Goal: Task Accomplishment & Management: Manage account settings

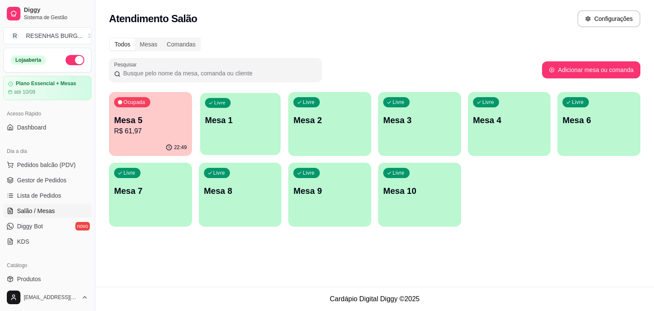
click at [229, 126] on div "Livre Mesa 1" at bounding box center [240, 119] width 80 height 52
click at [131, 124] on p "Mesa 5" at bounding box center [150, 120] width 71 height 11
click at [235, 141] on div "Livre Mesa 1" at bounding box center [240, 119] width 83 height 54
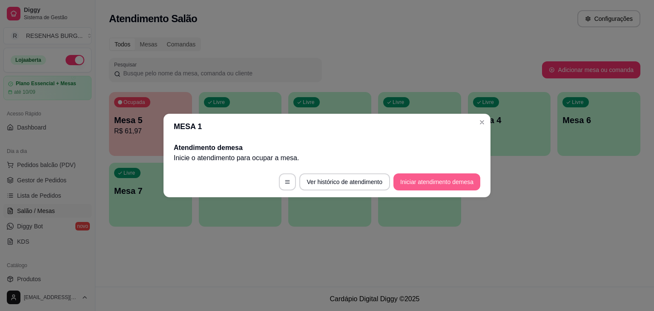
click at [428, 183] on button "Iniciar atendimento de mesa" at bounding box center [437, 181] width 87 height 17
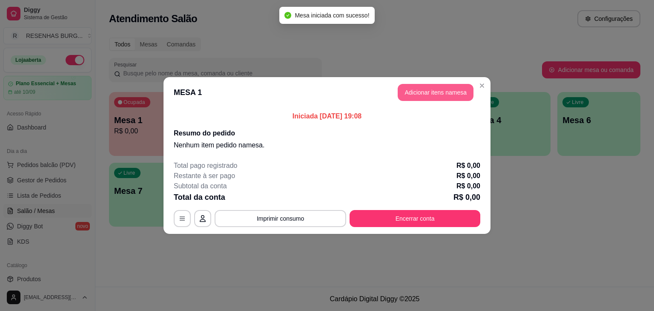
click at [429, 88] on button "Adicionar itens na mesa" at bounding box center [436, 92] width 76 height 17
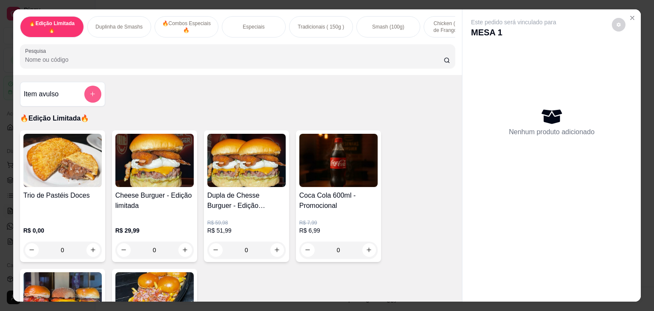
click at [92, 96] on icon "add-separate-item" at bounding box center [92, 94] width 6 height 6
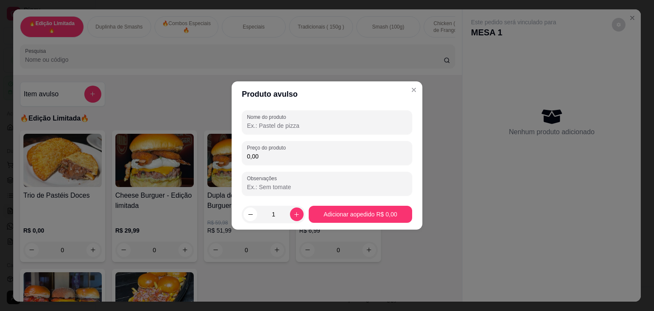
click at [271, 124] on input "Nome do produto" at bounding box center [327, 125] width 160 height 9
type input "COMBO PROMOCIONAL RESENHAS"
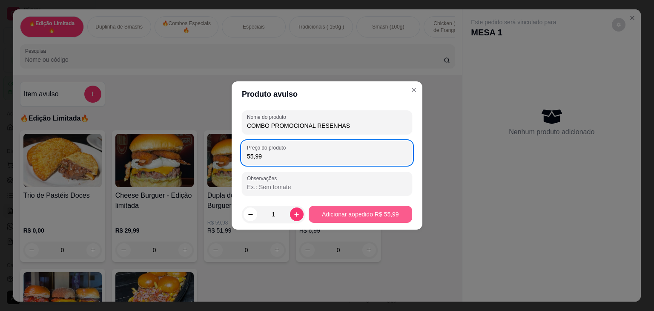
type input "55,99"
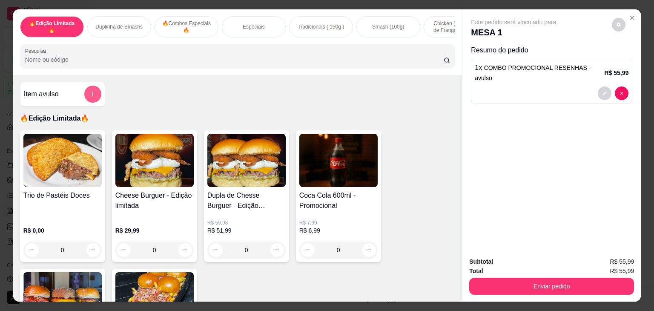
click at [89, 95] on icon "add-separate-item" at bounding box center [92, 94] width 6 height 6
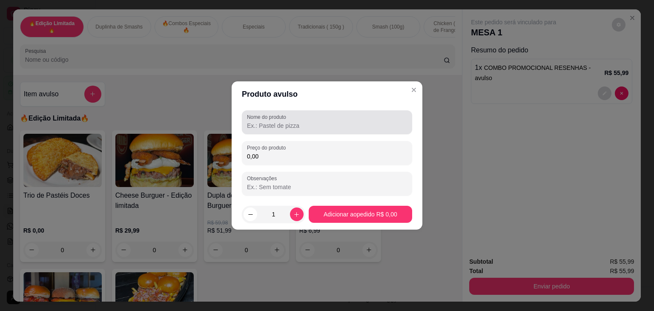
click at [276, 123] on input "Nome do produto" at bounding box center [327, 125] width 160 height 9
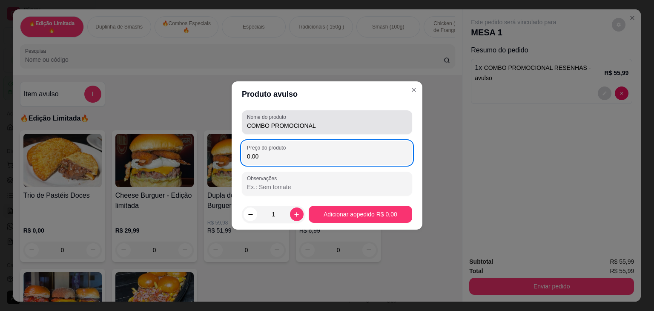
click at [377, 118] on div "COMBO PROMOCIONAL" at bounding box center [327, 122] width 160 height 17
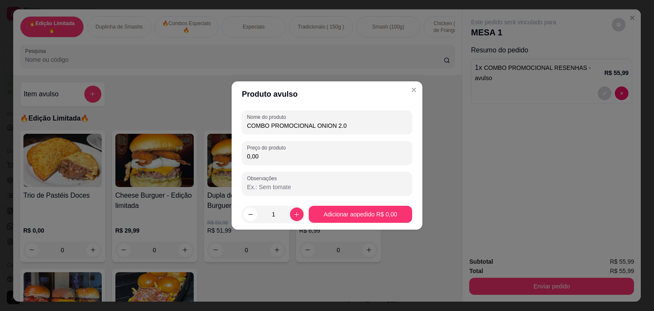
type input "COMBO PROMOCIONAL ONION 2.0"
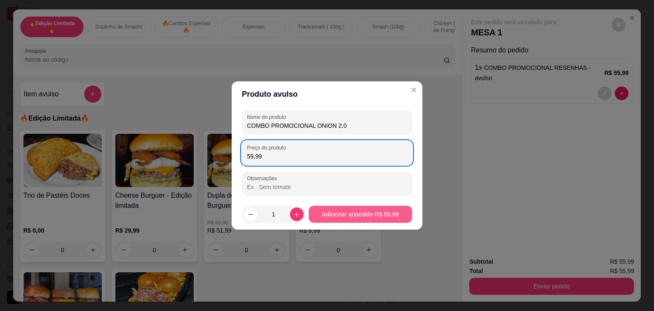
type input "59,99"
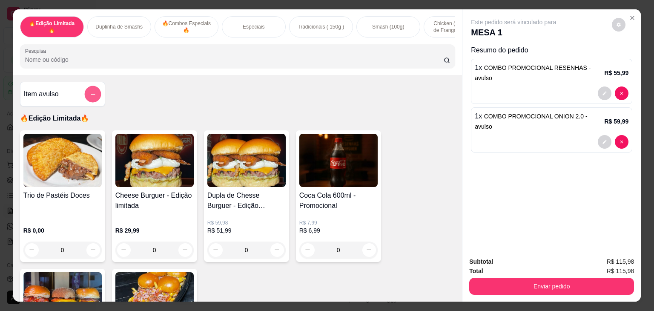
click at [85, 99] on button "add-separate-item" at bounding box center [92, 94] width 17 height 17
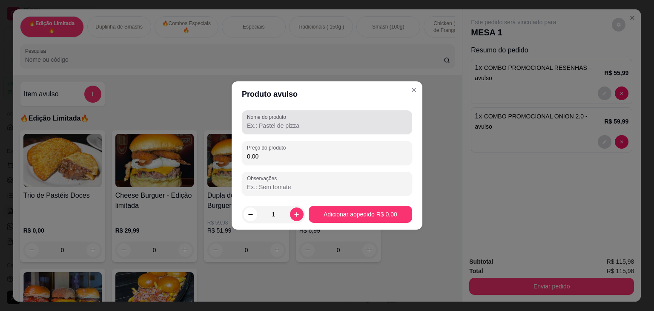
click at [267, 126] on input "Nome do produto" at bounding box center [327, 125] width 160 height 9
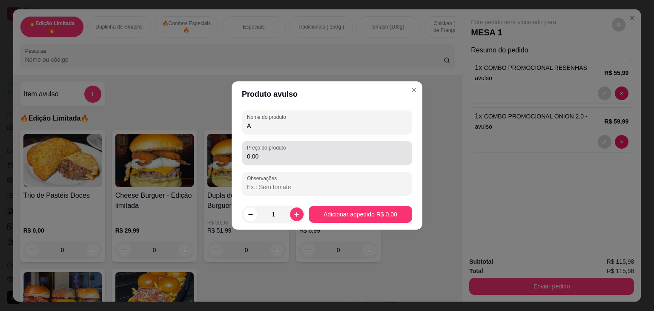
type input "A"
click at [274, 164] on div "Preço do produto 0,00" at bounding box center [327, 153] width 170 height 24
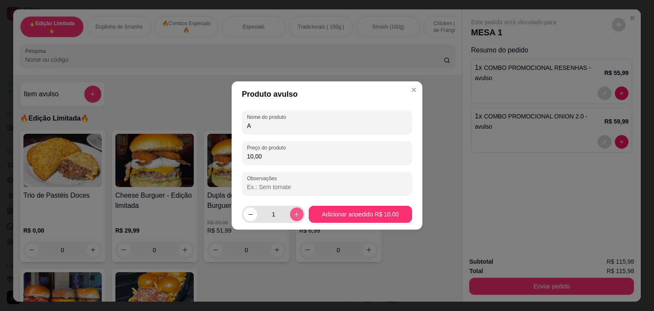
type input "10,00"
click at [298, 213] on button "increase-product-quantity" at bounding box center [297, 214] width 14 height 14
type input "2"
drag, startPoint x: 283, startPoint y: 123, endPoint x: 266, endPoint y: 125, distance: 17.1
click at [266, 125] on input "A" at bounding box center [327, 125] width 160 height 9
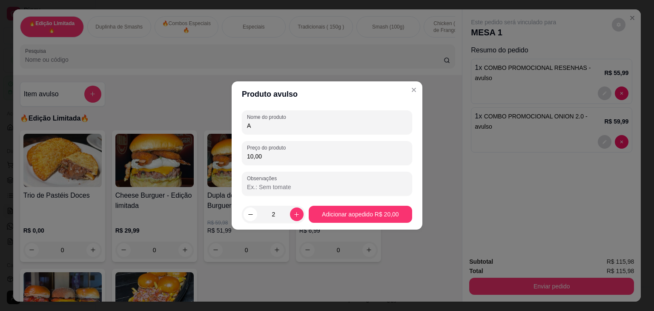
drag, startPoint x: 258, startPoint y: 126, endPoint x: 202, endPoint y: 141, distance: 57.3
click at [202, 141] on div "Produto avulso Nome do produto A Preço do produto 10,00 Observações 2 Adicionar…" at bounding box center [327, 155] width 654 height 311
type input "B"
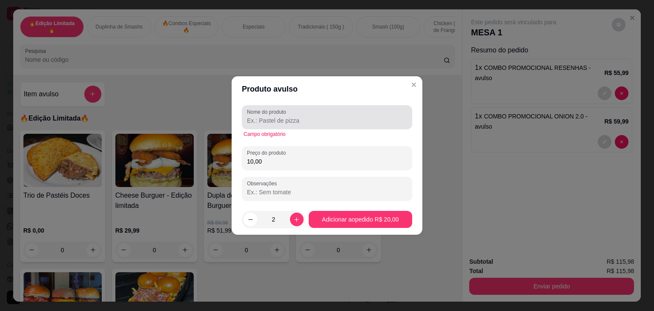
click at [288, 123] on input "Nome do produto" at bounding box center [327, 120] width 160 height 9
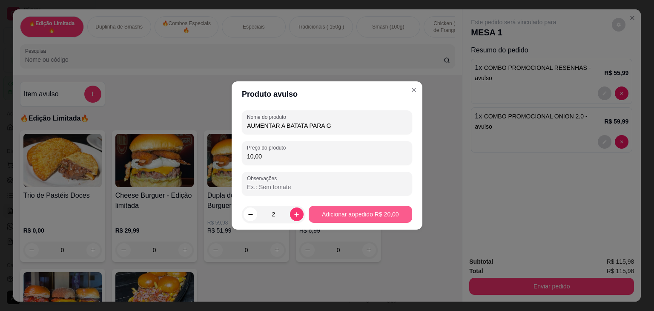
type input "AUMENTAR A BATATA PARA G"
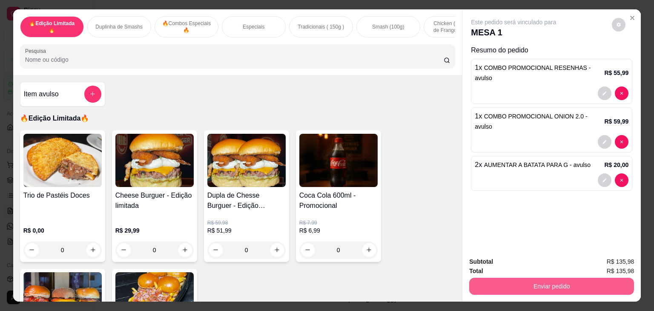
click at [509, 278] on button "Enviar pedido" at bounding box center [551, 286] width 165 height 17
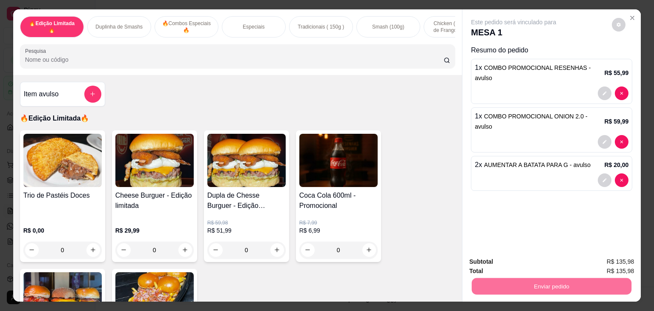
click at [515, 267] on button "Não registrar e enviar pedido" at bounding box center [523, 262] width 89 height 16
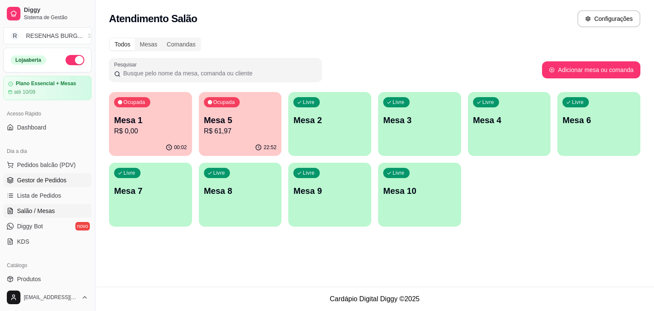
drag, startPoint x: 52, startPoint y: 178, endPoint x: 56, endPoint y: 176, distance: 4.8
click at [52, 178] on span "Gestor de Pedidos" at bounding box center [41, 180] width 49 height 9
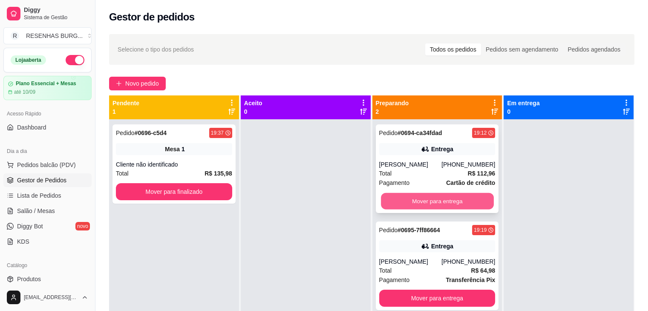
click at [423, 200] on button "Mover para entrega" at bounding box center [437, 201] width 113 height 17
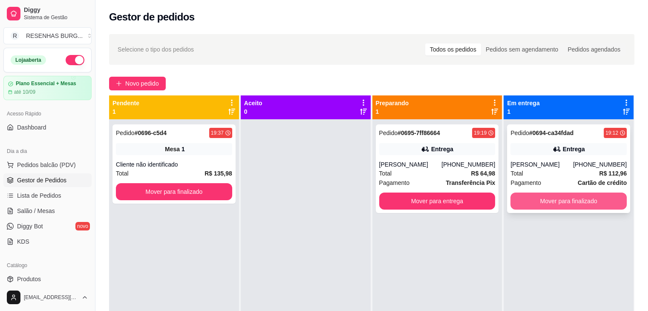
click at [573, 203] on button "Mover para finalizado" at bounding box center [568, 201] width 116 height 17
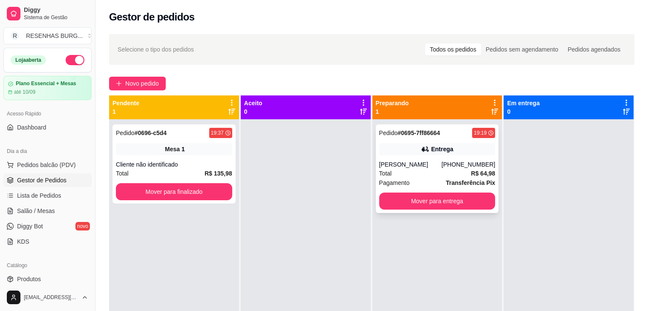
click at [436, 155] on div "Pedido # 0695-7ff86664 19:19 Entrega [PERSON_NAME] [PHONE_NUMBER] Total R$ 64,9…" at bounding box center [437, 168] width 123 height 89
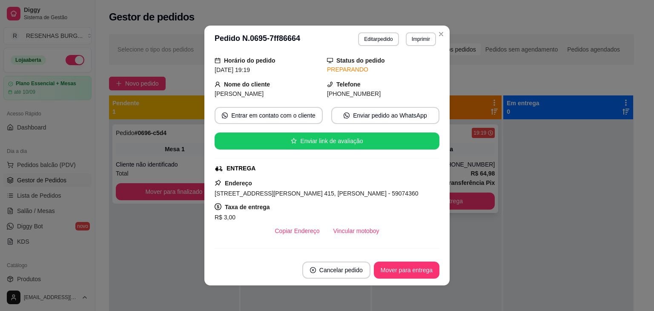
scroll to position [43, 0]
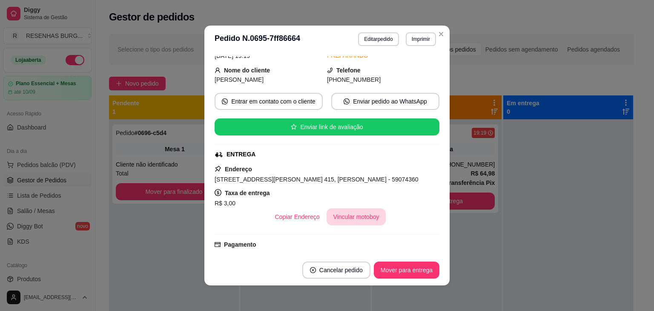
click at [331, 213] on button "Vincular motoboy" at bounding box center [357, 216] width 60 height 17
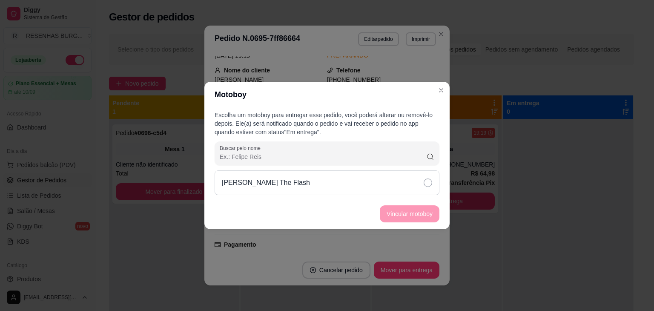
click at [425, 187] on icon at bounding box center [428, 182] width 9 height 9
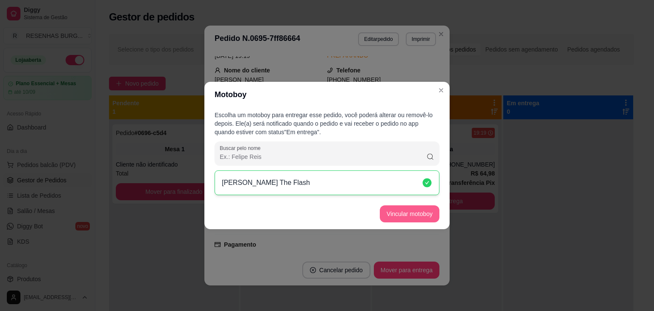
click at [420, 222] on footer "Vincular motoboy" at bounding box center [326, 213] width 245 height 31
click at [425, 208] on button "Vincular motoboy" at bounding box center [410, 213] width 60 height 17
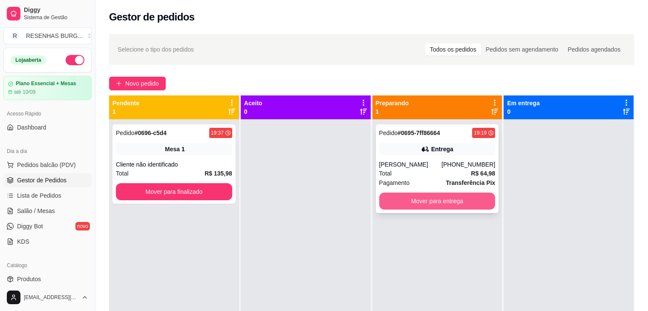
click at [413, 208] on button "Mover para entrega" at bounding box center [437, 201] width 116 height 17
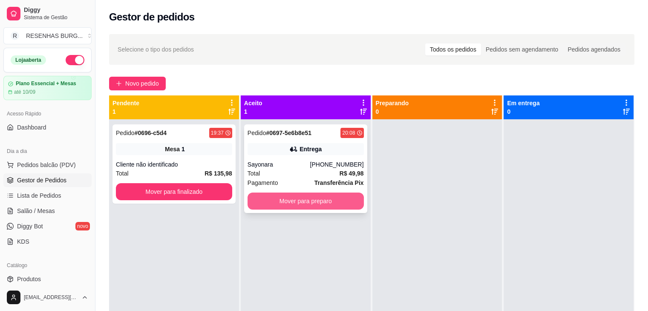
click at [321, 198] on button "Mover para preparo" at bounding box center [305, 201] width 116 height 17
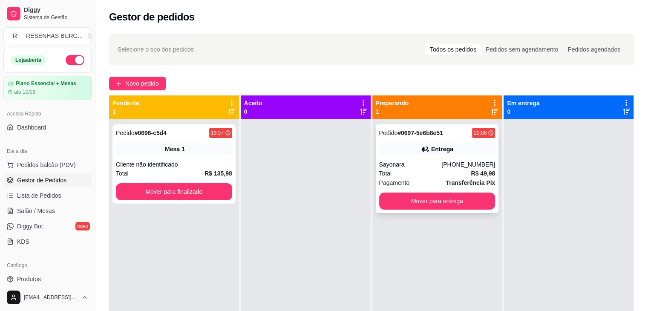
click at [418, 159] on div "Pedido # 0697-5e6b8e51 20:08 Entrega Sayonara [PHONE_NUMBER] Total R$ 49,98 Pag…" at bounding box center [437, 168] width 123 height 89
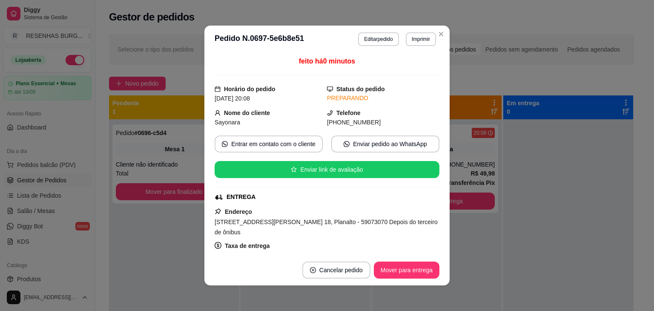
scroll to position [85, 0]
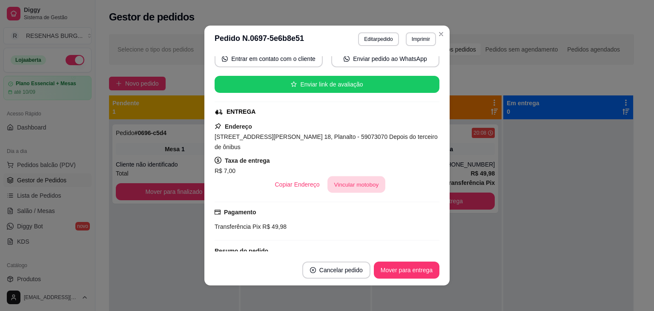
click at [359, 181] on button "Vincular motoboy" at bounding box center [357, 184] width 58 height 17
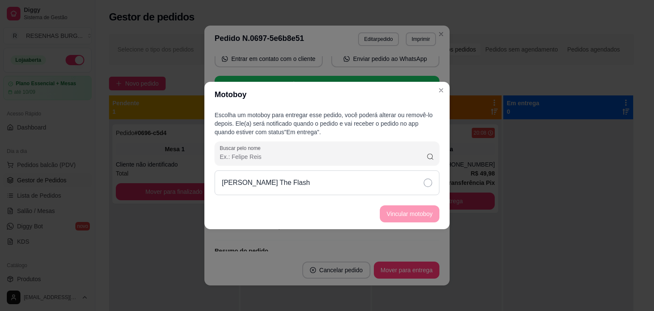
click at [421, 187] on div "[PERSON_NAME] The Flash" at bounding box center [327, 182] width 225 height 25
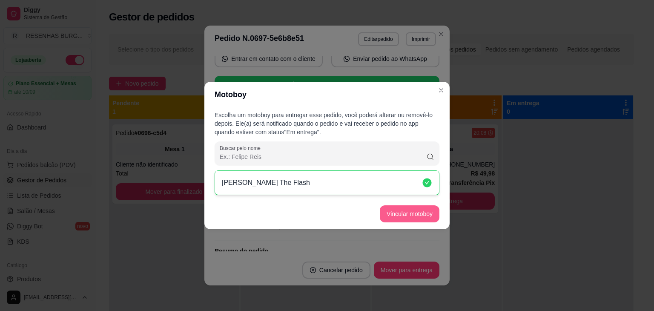
click at [419, 212] on button "Vincular motoboy" at bounding box center [410, 213] width 60 height 17
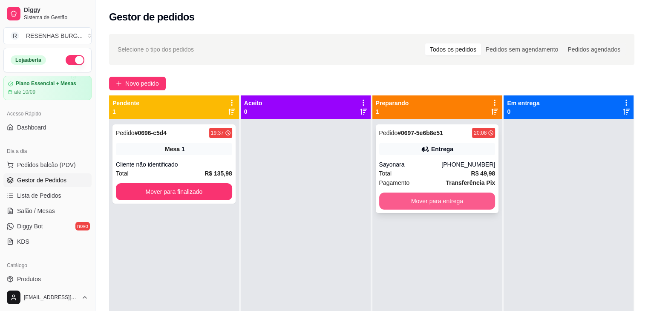
click at [406, 199] on button "Mover para entrega" at bounding box center [437, 201] width 116 height 17
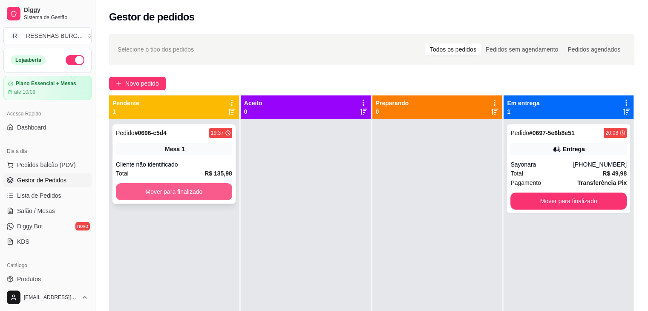
click at [181, 190] on button "Mover para finalizado" at bounding box center [174, 191] width 116 height 17
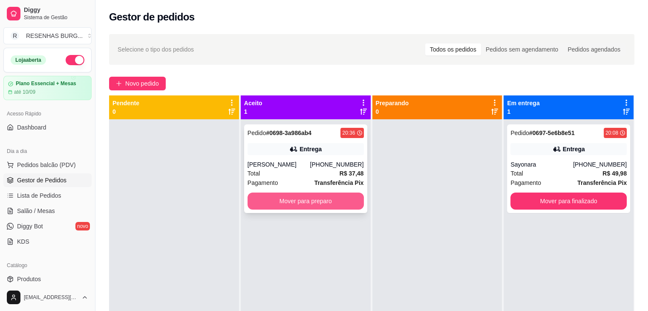
click at [311, 200] on button "Mover para preparo" at bounding box center [305, 201] width 116 height 17
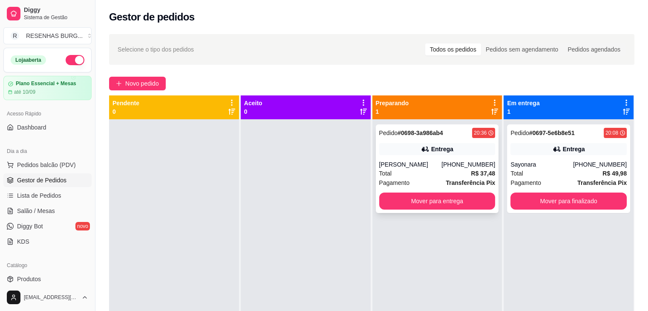
click at [431, 169] on div "Total R$ 37,48" at bounding box center [437, 173] width 116 height 9
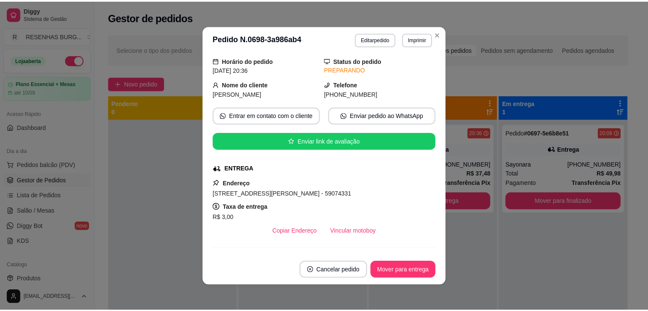
scroll to position [43, 0]
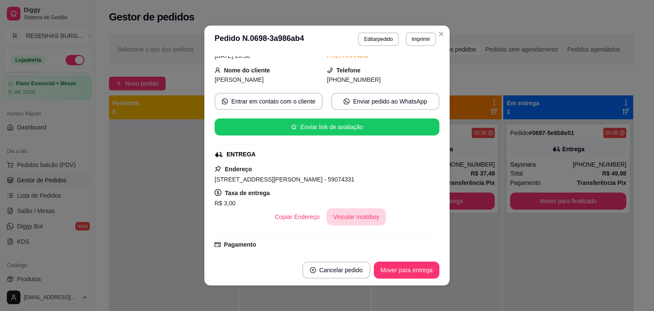
click at [354, 216] on button "Vincular motoboy" at bounding box center [357, 216] width 60 height 17
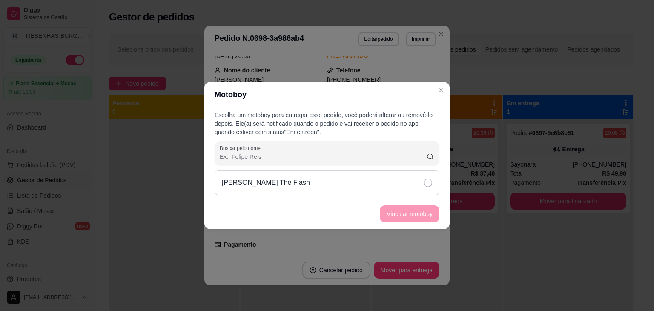
click at [405, 187] on div "[PERSON_NAME] The Flash" at bounding box center [327, 182] width 225 height 25
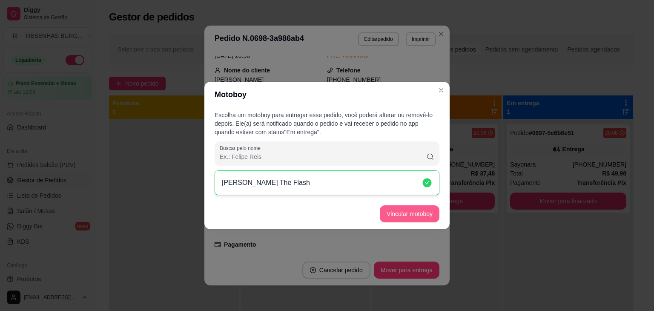
click at [407, 215] on button "Vincular motoboy" at bounding box center [410, 213] width 60 height 17
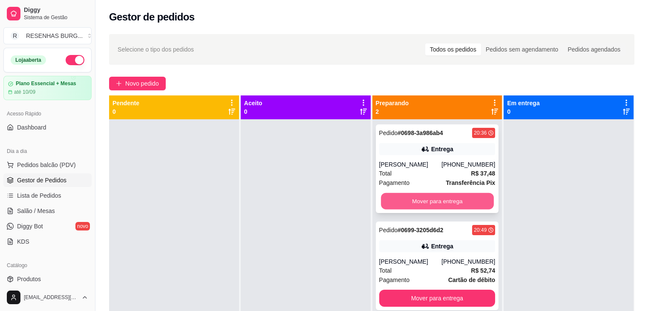
click at [442, 199] on button "Mover para entrega" at bounding box center [437, 201] width 113 height 17
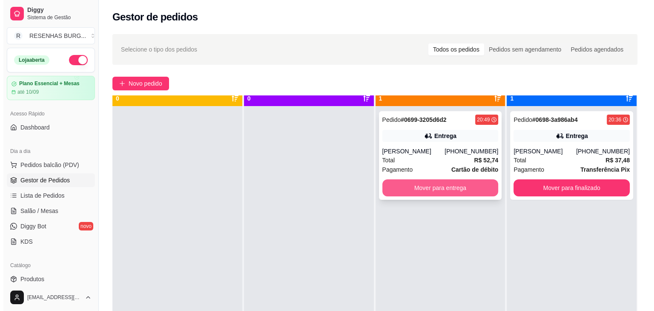
scroll to position [24, 0]
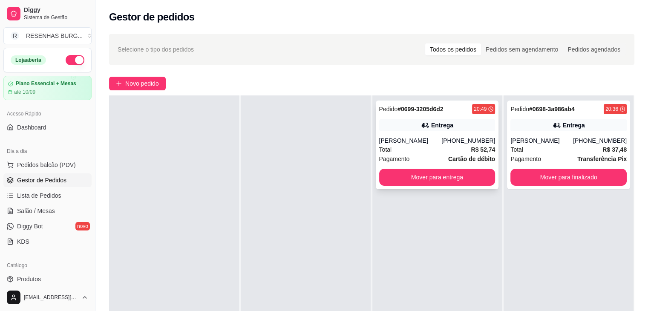
click at [429, 140] on div "[PERSON_NAME]" at bounding box center [410, 140] width 63 height 9
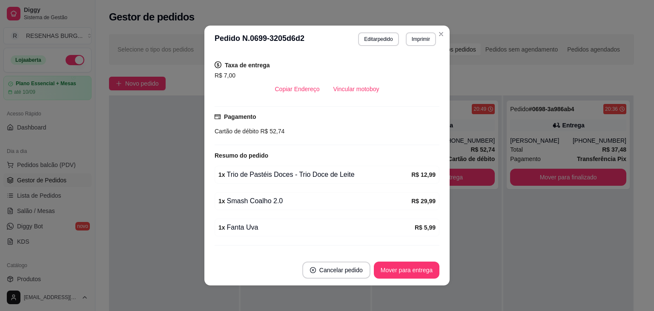
scroll to position [206, 0]
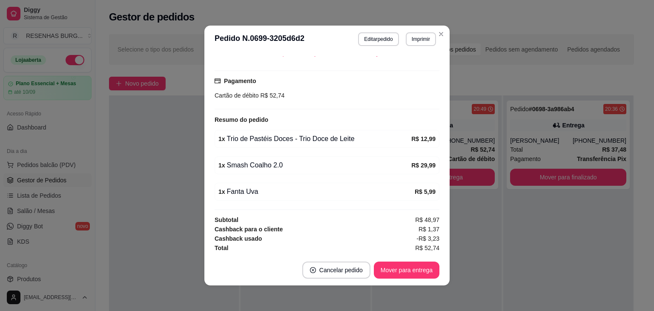
drag, startPoint x: 222, startPoint y: 163, endPoint x: 290, endPoint y: 163, distance: 67.7
click at [290, 163] on div "1 x Smash Coalho 2.0" at bounding box center [314, 165] width 193 height 10
click at [311, 172] on div "1 x Smash Coalho 2.0 R$ 29,99" at bounding box center [327, 165] width 225 height 18
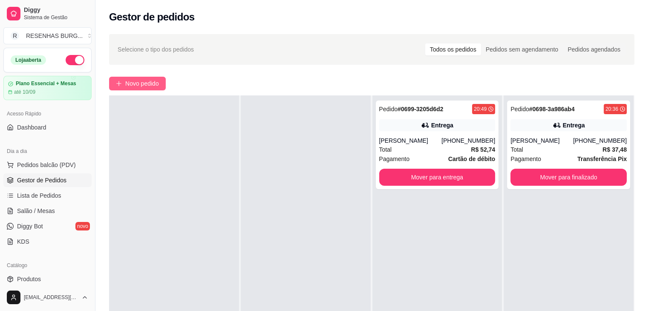
click at [141, 82] on span "Novo pedido" at bounding box center [142, 83] width 34 height 9
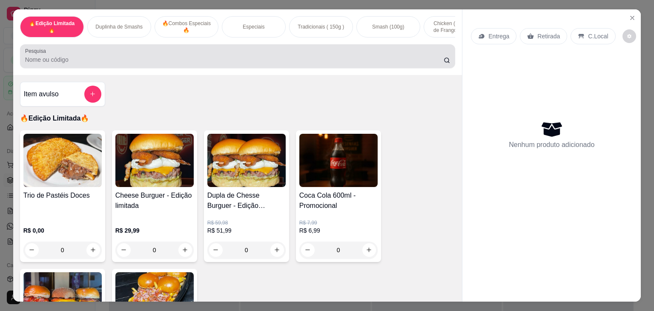
click at [152, 55] on div at bounding box center [237, 56] width 425 height 17
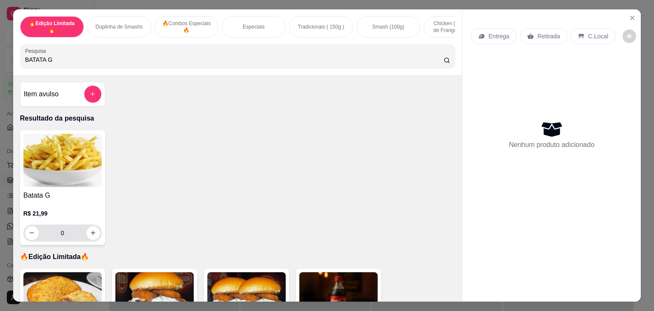
type input "BATATA G"
click at [95, 237] on button "increase-product-quantity" at bounding box center [93, 233] width 14 height 14
type input "1"
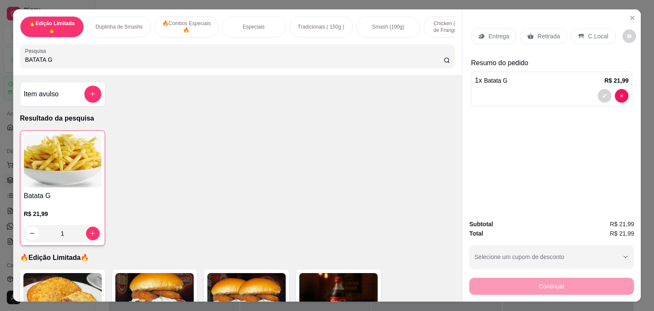
click at [547, 32] on p "Retirada" at bounding box center [548, 36] width 23 height 9
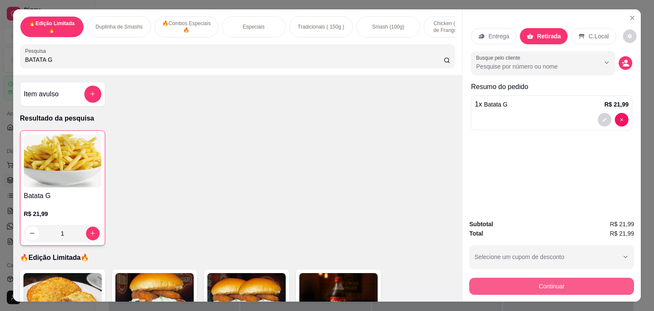
click at [498, 282] on button "Continuar" at bounding box center [551, 286] width 165 height 17
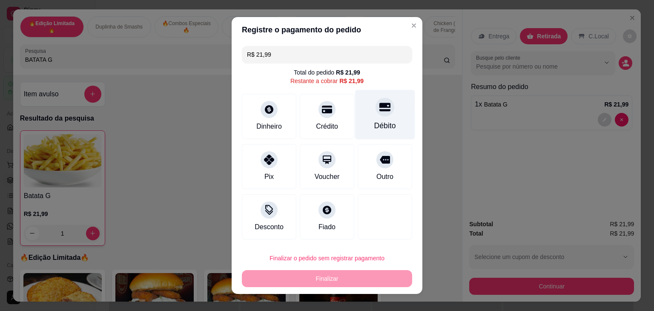
click at [376, 114] on div at bounding box center [385, 107] width 19 height 19
type input "R$ 0,00"
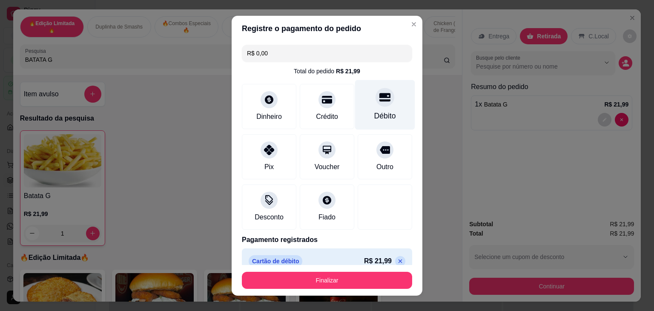
click at [376, 115] on div "Débito" at bounding box center [385, 115] width 22 height 11
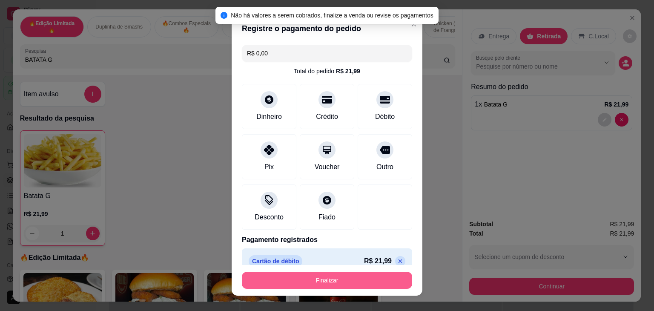
click at [385, 283] on button "Finalizar" at bounding box center [327, 280] width 170 height 17
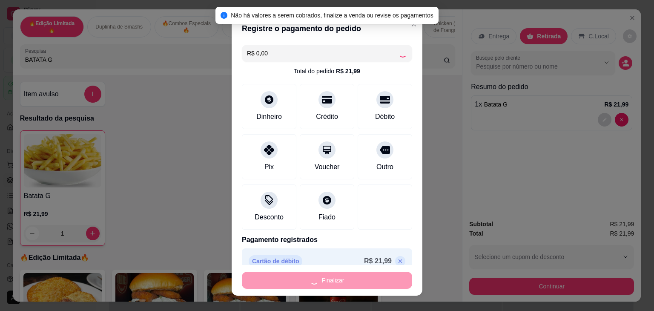
type input "0"
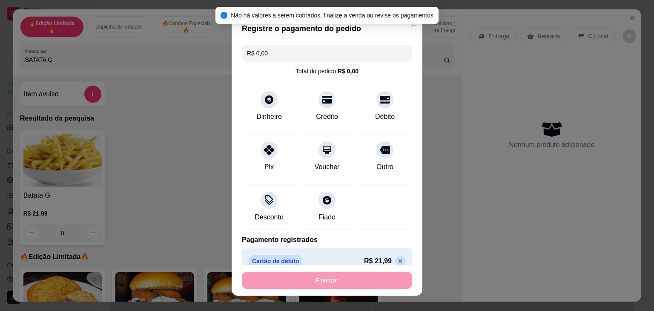
type input "-R$ 21,99"
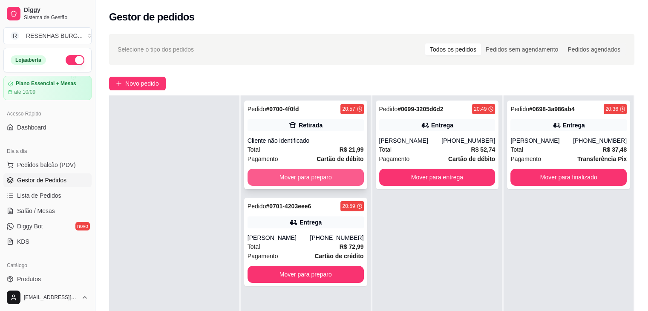
click at [309, 172] on button "Mover para preparo" at bounding box center [305, 177] width 116 height 17
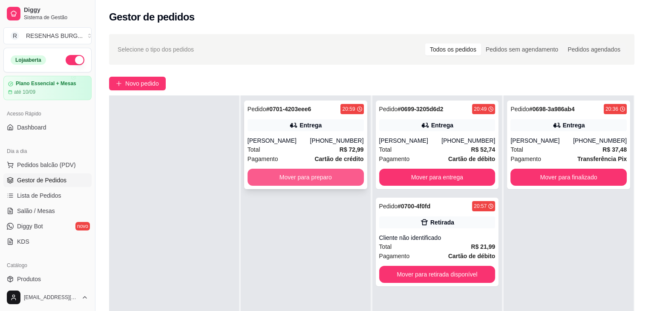
click at [306, 179] on button "Mover para preparo" at bounding box center [305, 177] width 116 height 17
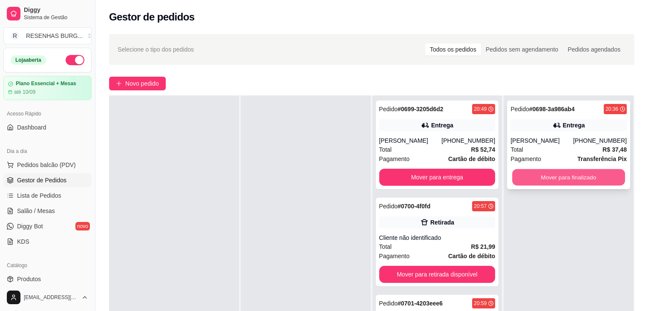
click at [544, 179] on button "Mover para finalizado" at bounding box center [568, 177] width 113 height 17
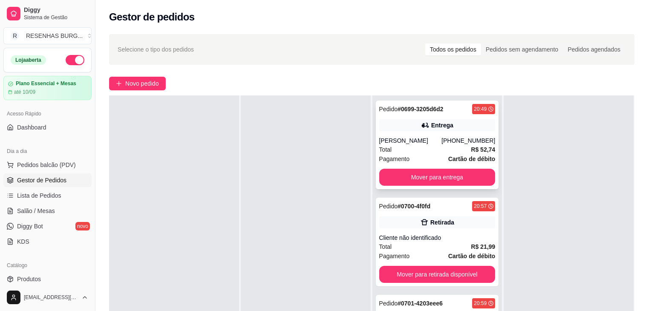
click at [430, 130] on div "Entrega" at bounding box center [437, 125] width 116 height 12
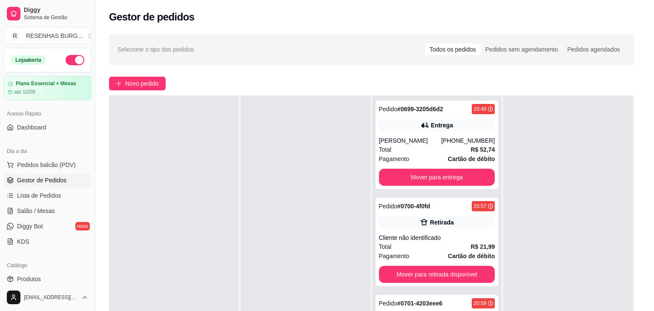
scroll to position [85, 0]
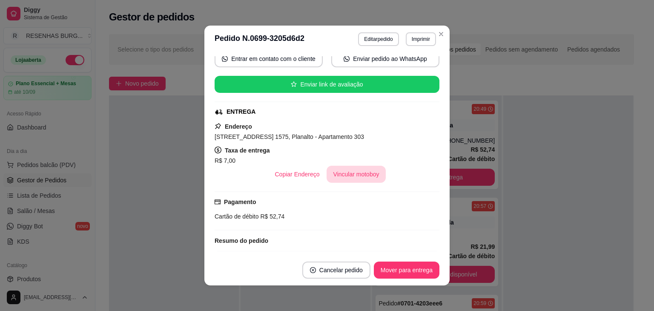
click at [339, 177] on button "Vincular motoboy" at bounding box center [357, 174] width 60 height 17
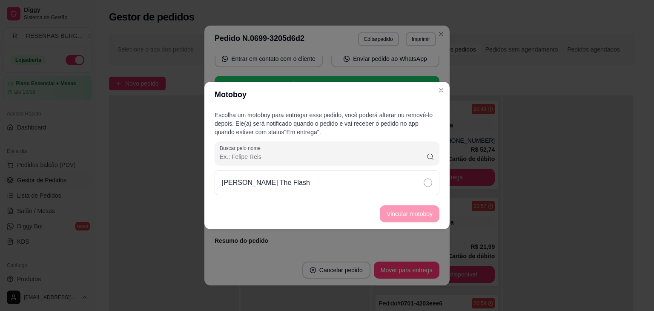
click at [407, 191] on div "[PERSON_NAME] The Flash" at bounding box center [327, 182] width 225 height 25
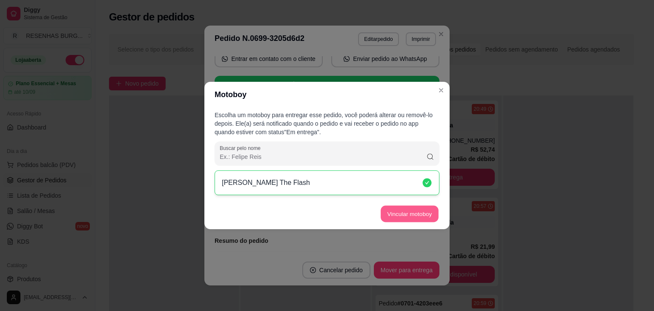
click at [402, 214] on button "Vincular motoboy" at bounding box center [410, 214] width 58 height 17
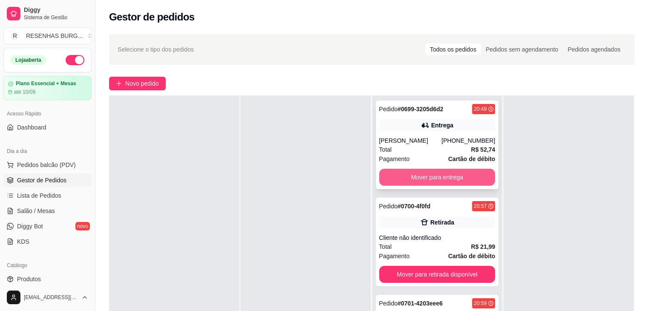
click at [449, 172] on button "Mover para entrega" at bounding box center [437, 177] width 116 height 17
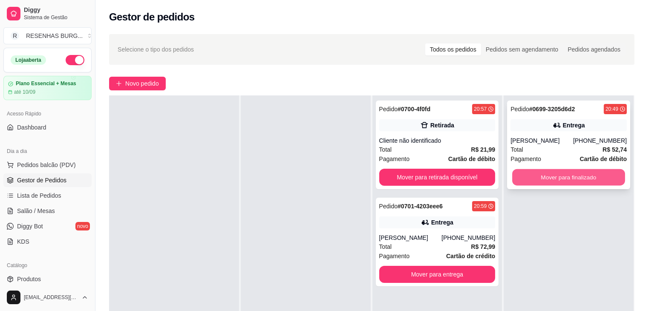
click at [530, 174] on button "Mover para finalizado" at bounding box center [568, 177] width 113 height 17
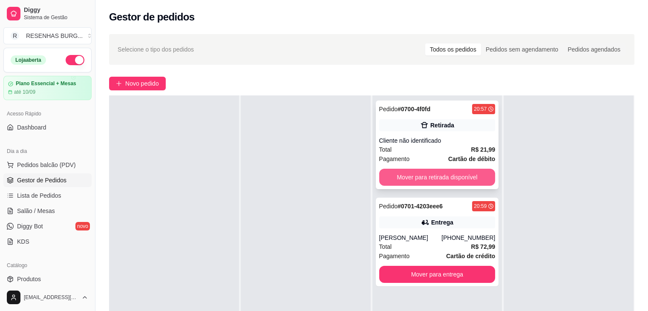
click at [433, 178] on button "Mover para retirada disponível" at bounding box center [437, 177] width 116 height 17
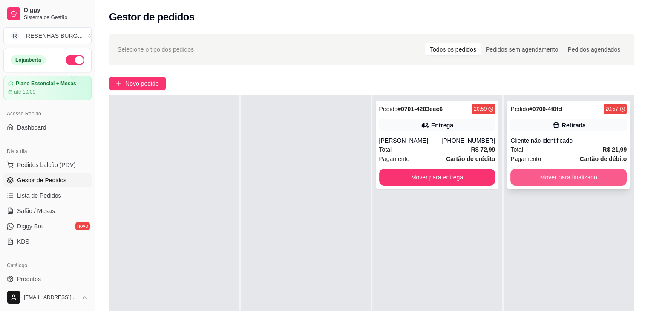
click at [586, 180] on button "Mover para finalizado" at bounding box center [568, 177] width 116 height 17
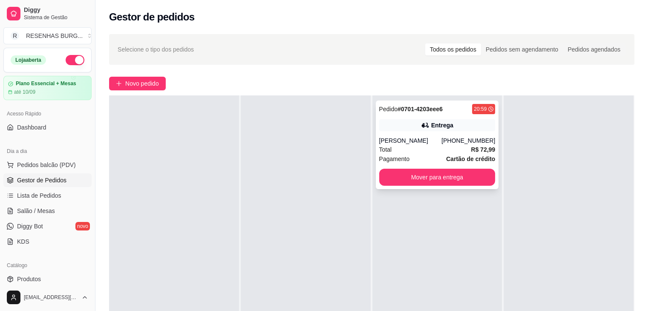
click at [416, 135] on div "Pedido # 0701-4203eee6 20:59 Entrega [PERSON_NAME] [PHONE_NUMBER] Total R$ 72,9…" at bounding box center [437, 145] width 123 height 89
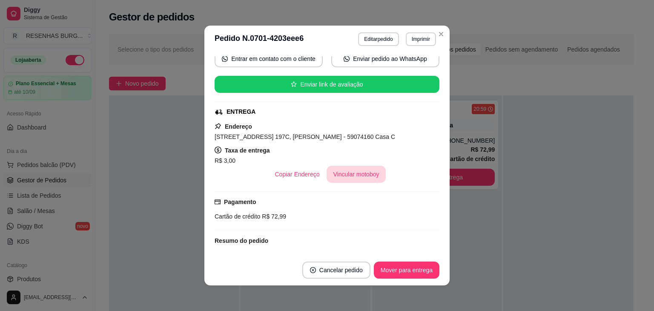
click at [353, 176] on button "Vincular motoboy" at bounding box center [357, 174] width 60 height 17
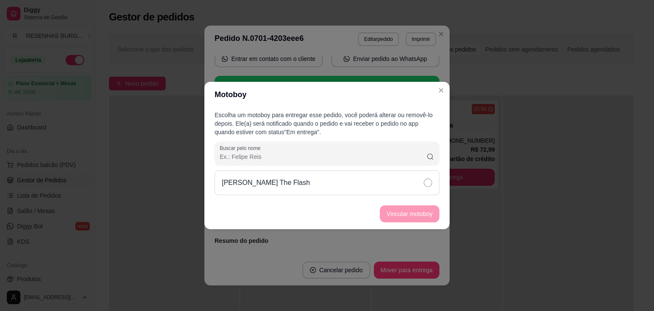
click at [402, 188] on div "[PERSON_NAME] The Flash" at bounding box center [327, 182] width 225 height 25
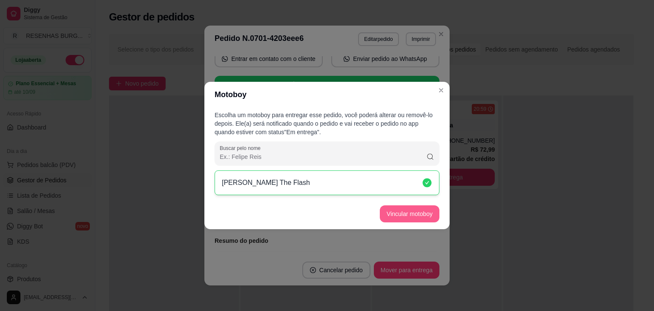
click at [410, 213] on button "Vincular motoboy" at bounding box center [410, 213] width 60 height 17
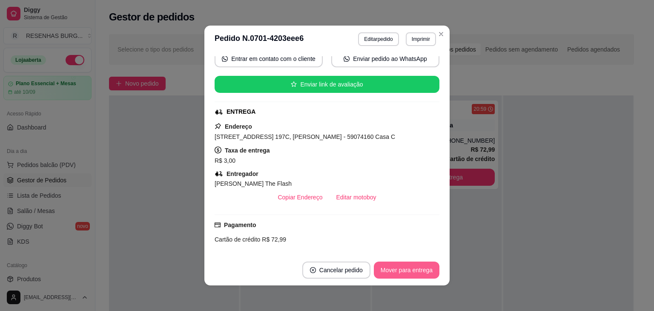
click at [410, 270] on button "Mover para entrega" at bounding box center [407, 270] width 66 height 17
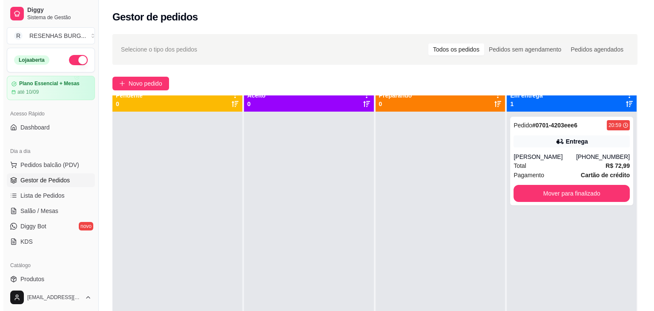
scroll to position [0, 0]
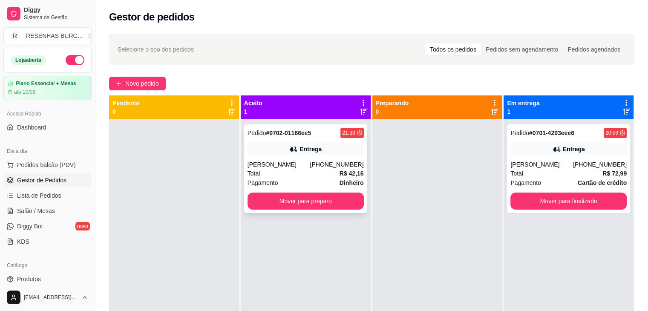
click at [300, 172] on div "Total R$ 42,16" at bounding box center [305, 173] width 116 height 9
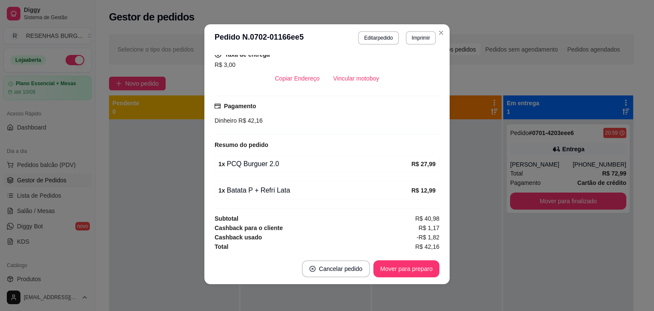
scroll to position [2, 0]
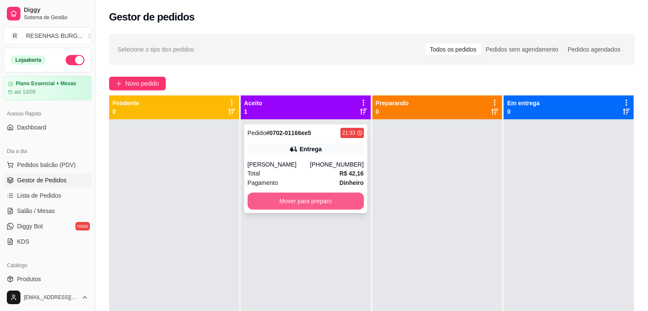
click at [296, 201] on button "Mover para preparo" at bounding box center [305, 201] width 116 height 17
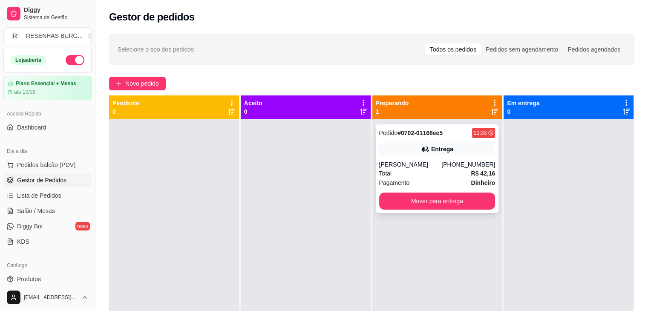
click at [403, 162] on div "[PERSON_NAME]" at bounding box center [410, 164] width 63 height 9
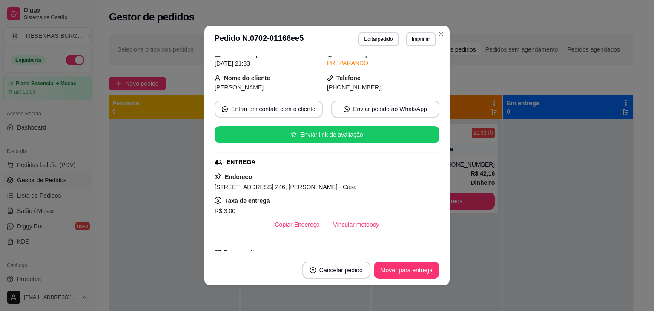
scroll to position [43, 0]
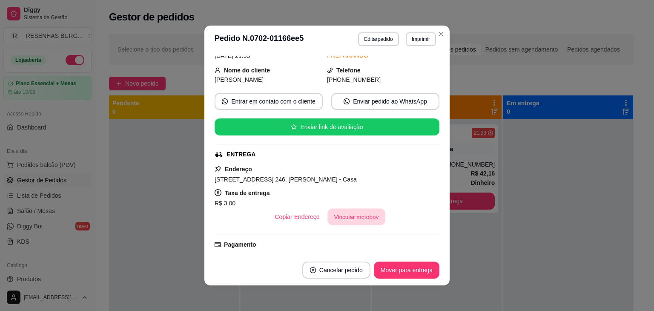
click at [342, 216] on button "Vincular motoboy" at bounding box center [357, 217] width 58 height 17
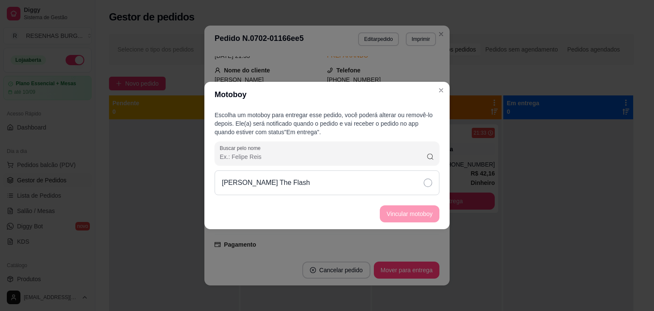
click at [431, 185] on icon at bounding box center [428, 182] width 9 height 9
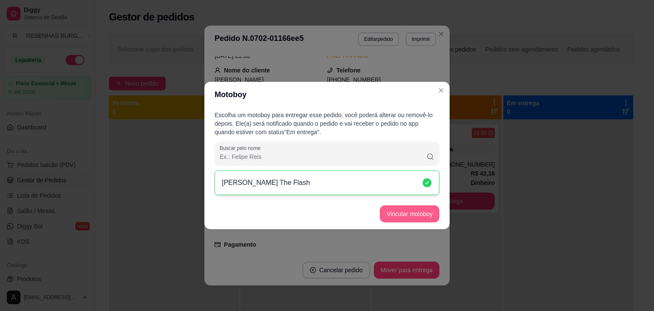
click at [431, 217] on button "Vincular motoboy" at bounding box center [410, 213] width 60 height 17
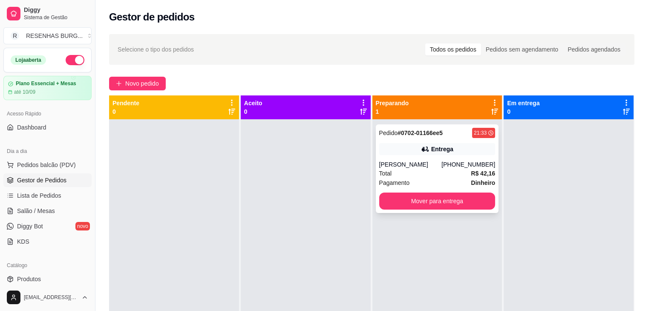
click at [403, 159] on div "Pedido # 0702-01166ee5 21:33 Entrega [PERSON_NAME] [PHONE_NUMBER] Total R$ 42,1…" at bounding box center [437, 168] width 123 height 89
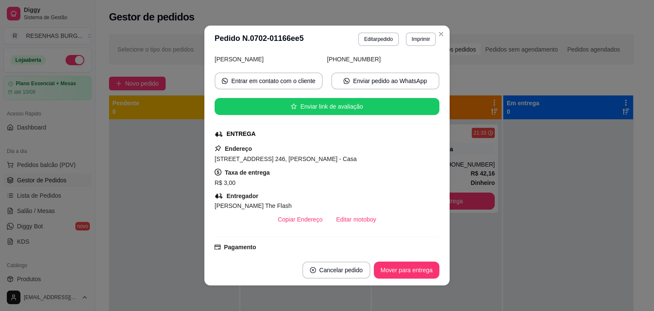
scroll to position [85, 0]
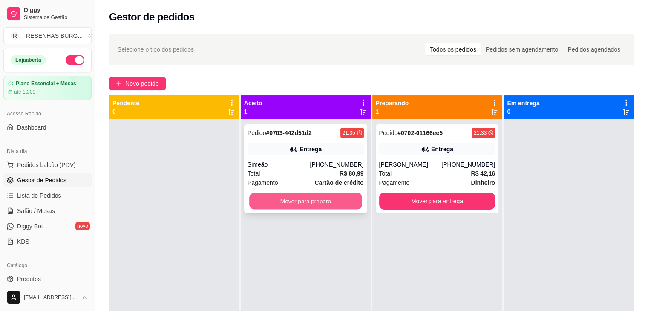
click at [287, 202] on button "Mover para preparo" at bounding box center [305, 201] width 113 height 17
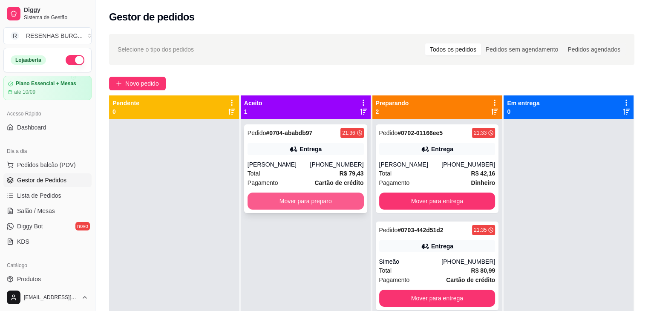
click at [319, 205] on button "Mover para preparo" at bounding box center [305, 201] width 116 height 17
click at [282, 196] on button "Mover para preparo" at bounding box center [305, 201] width 113 height 17
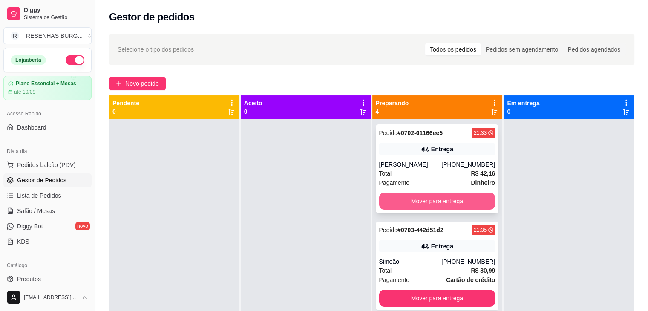
click at [423, 207] on button "Mover para entrega" at bounding box center [437, 201] width 116 height 17
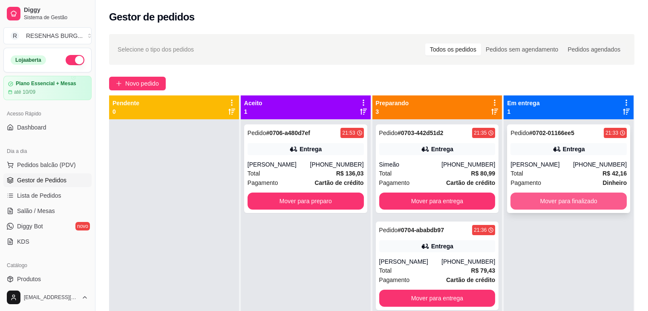
click at [549, 198] on button "Mover para finalizado" at bounding box center [568, 201] width 116 height 17
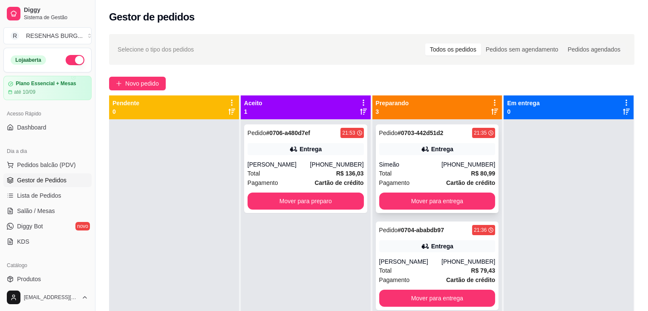
click at [419, 167] on div "Simeão" at bounding box center [410, 164] width 63 height 9
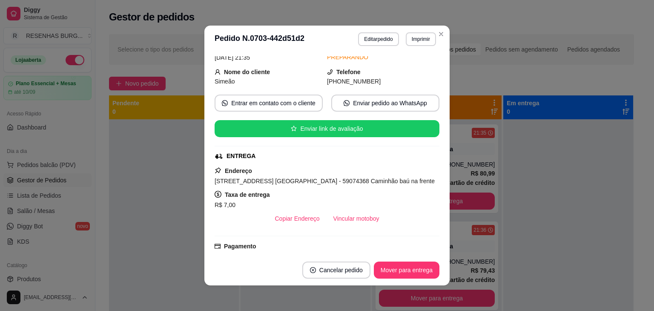
scroll to position [43, 0]
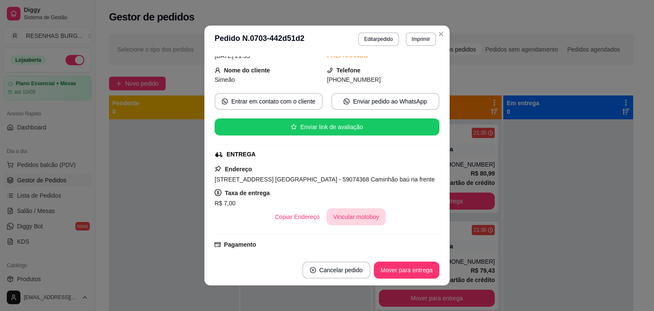
click at [348, 220] on button "Vincular motoboy" at bounding box center [357, 216] width 60 height 17
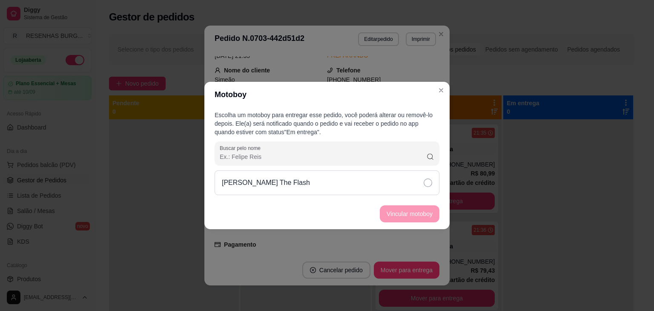
click at [429, 186] on icon at bounding box center [428, 182] width 9 height 9
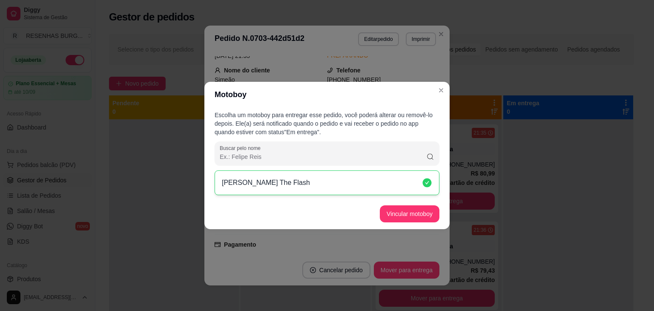
click at [411, 213] on button "Vincular motoboy" at bounding box center [410, 213] width 60 height 17
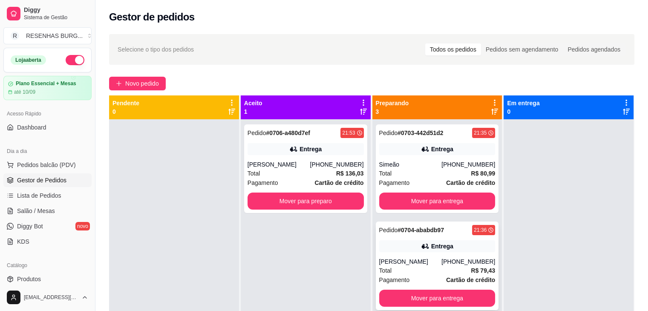
click at [390, 247] on div "Entrega" at bounding box center [437, 246] width 116 height 12
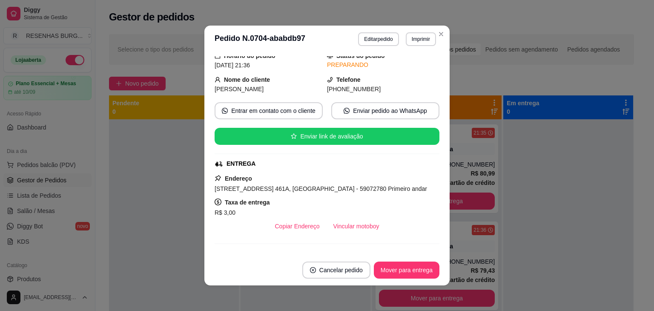
scroll to position [85, 0]
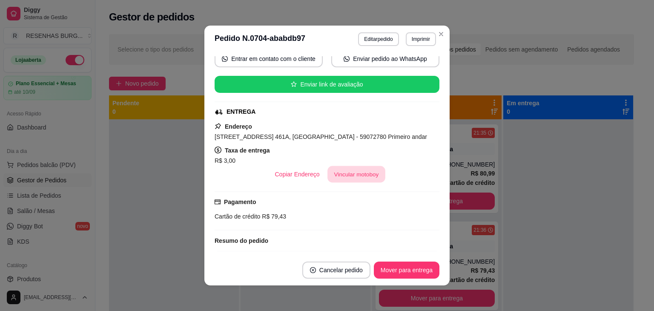
click at [366, 177] on button "Vincular motoboy" at bounding box center [357, 174] width 58 height 17
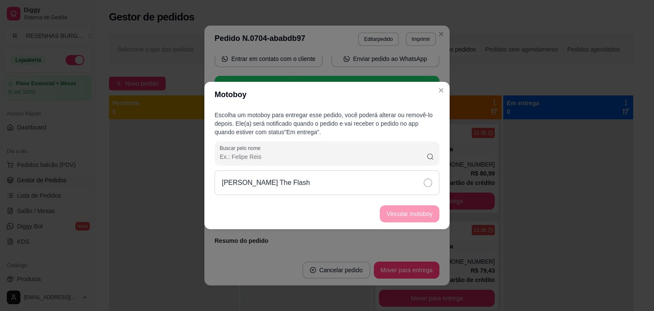
click at [412, 177] on div "[PERSON_NAME] The Flash" at bounding box center [327, 182] width 225 height 25
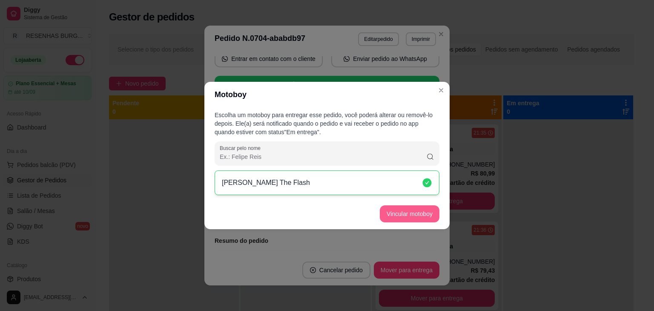
click at [417, 208] on button "Vincular motoboy" at bounding box center [410, 213] width 60 height 17
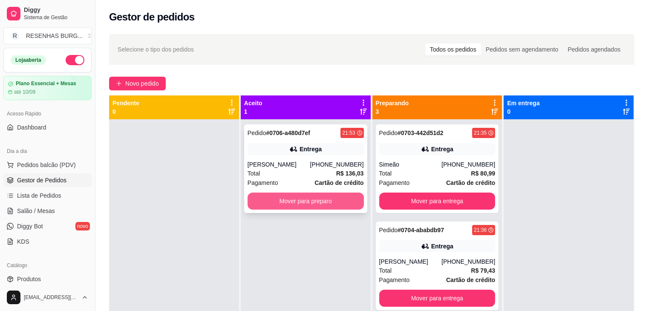
click at [310, 210] on button "Mover para preparo" at bounding box center [305, 201] width 116 height 17
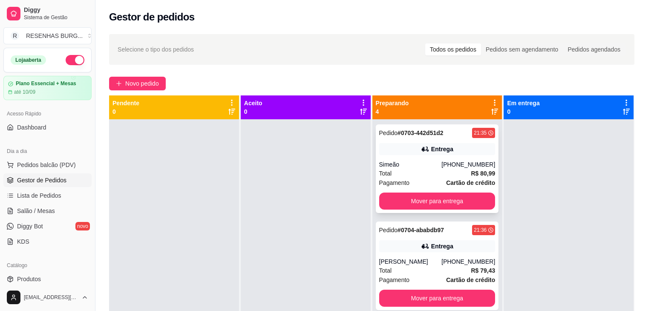
click at [407, 164] on div "Simeão" at bounding box center [410, 164] width 63 height 9
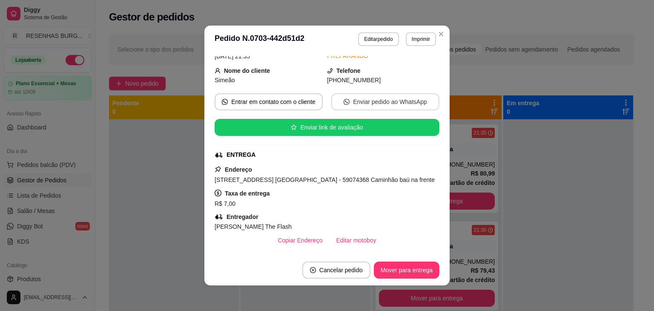
scroll to position [43, 0]
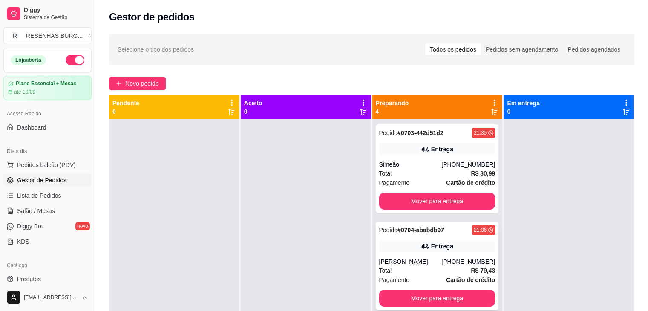
click at [403, 261] on div "[PERSON_NAME]" at bounding box center [410, 261] width 63 height 9
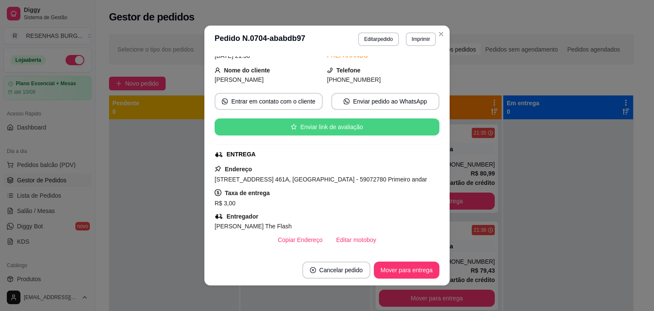
scroll to position [85, 0]
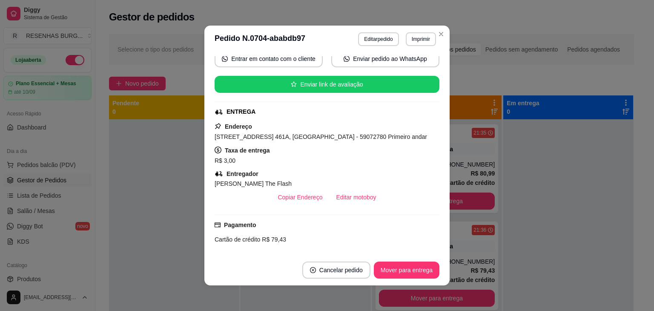
click at [445, 32] on header "**********" at bounding box center [326, 39] width 245 height 27
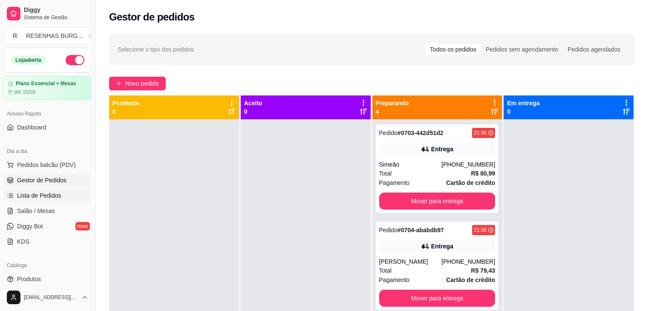
click at [37, 193] on span "Lista de Pedidos" at bounding box center [39, 195] width 44 height 9
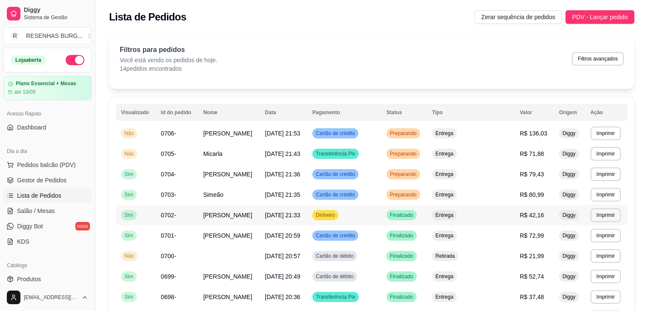
click at [241, 215] on span "[PERSON_NAME]" at bounding box center [227, 215] width 49 height 7
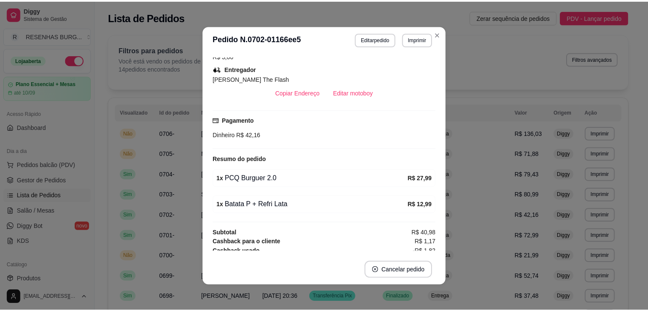
scroll to position [184, 0]
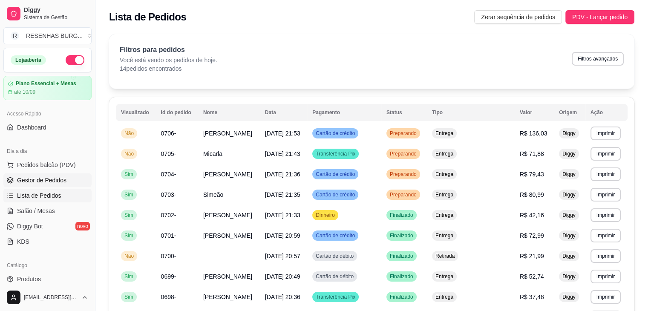
click at [58, 180] on span "Gestor de Pedidos" at bounding box center [41, 180] width 49 height 9
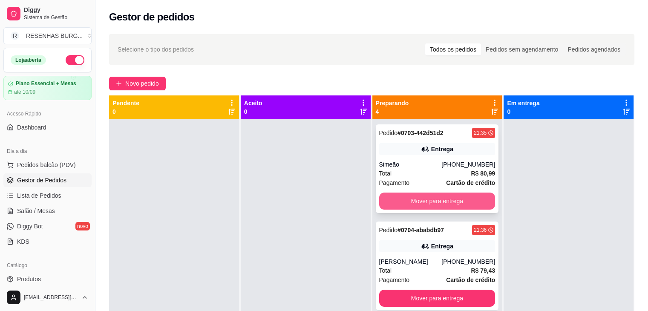
click at [415, 201] on button "Mover para entrega" at bounding box center [437, 201] width 116 height 17
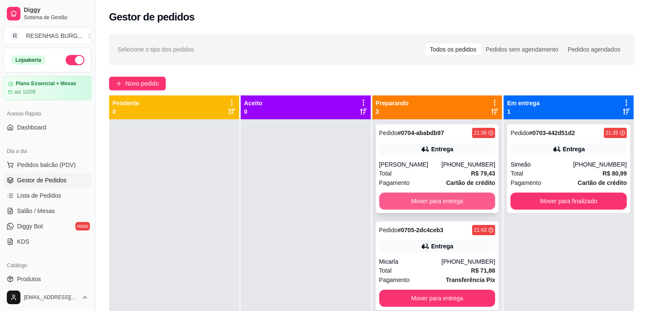
click at [416, 200] on button "Mover para entrega" at bounding box center [437, 201] width 116 height 17
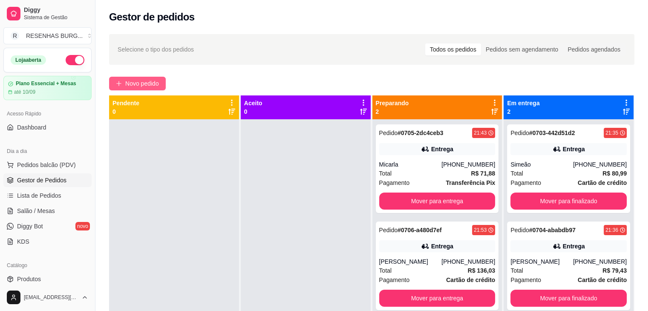
click at [127, 83] on span "Novo pedido" at bounding box center [142, 83] width 34 height 9
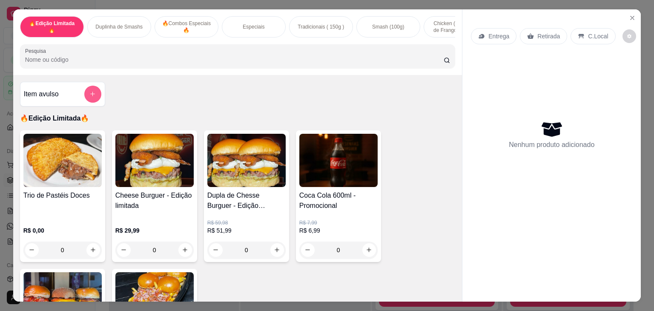
click at [91, 101] on button "add-separate-item" at bounding box center [92, 94] width 17 height 17
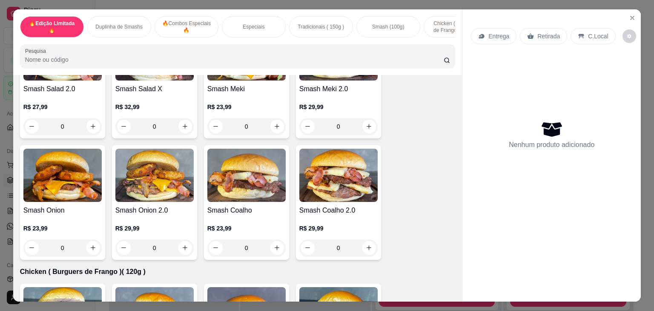
scroll to position [1533, 0]
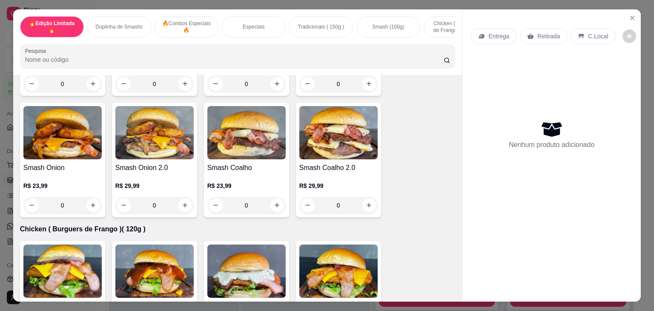
click at [366, 207] on div "0" at bounding box center [338, 205] width 78 height 17
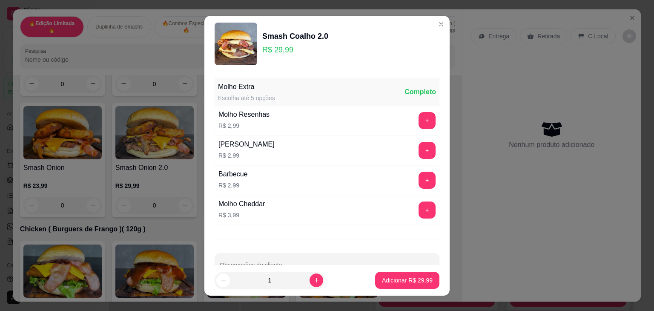
scroll to position [78, 0]
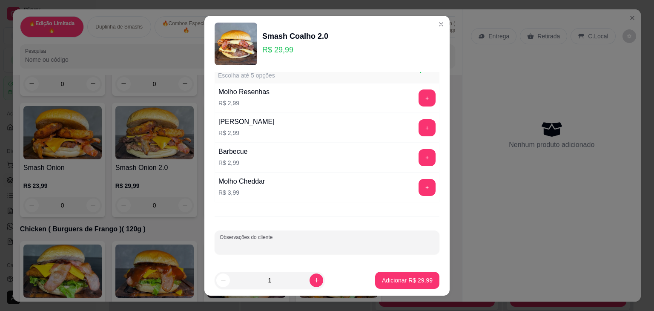
click at [292, 241] on input "Observações do cliente" at bounding box center [327, 245] width 215 height 9
type input "VIAGEM"
click at [382, 276] on p "Adicionar R$ 29,99" at bounding box center [407, 280] width 51 height 9
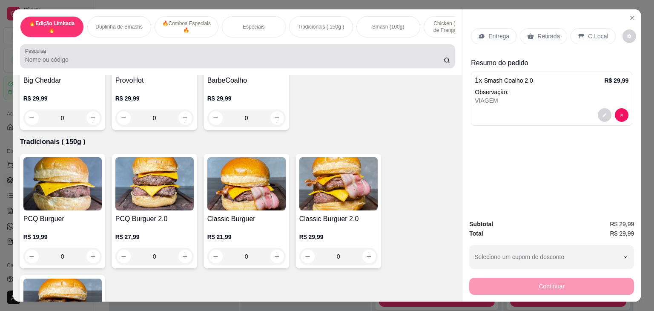
scroll to position [809, 0]
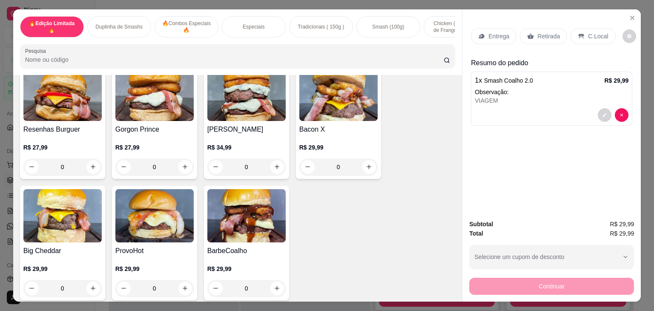
drag, startPoint x: 89, startPoint y: 65, endPoint x: 79, endPoint y: 63, distance: 10.3
click at [79, 63] on input "Pesquisa" at bounding box center [234, 59] width 419 height 9
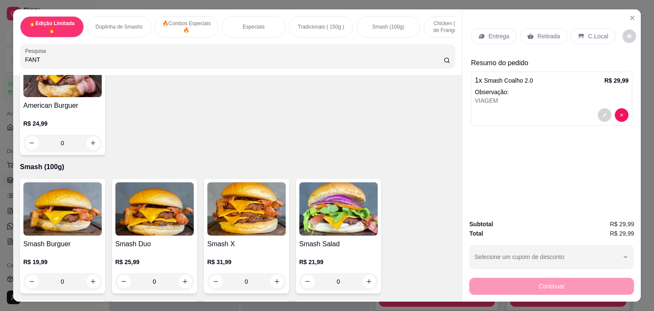
scroll to position [948, 0]
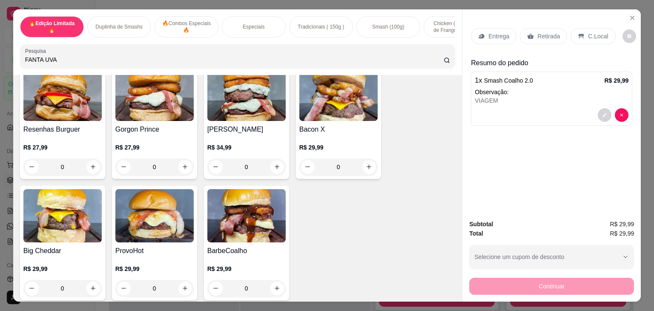
click at [444, 61] on icon at bounding box center [447, 60] width 7 height 7
drag, startPoint x: 75, startPoint y: 70, endPoint x: 48, endPoint y: 65, distance: 26.9
click at [48, 65] on div "Pesquisa FANTA UVA" at bounding box center [238, 56] width 436 height 24
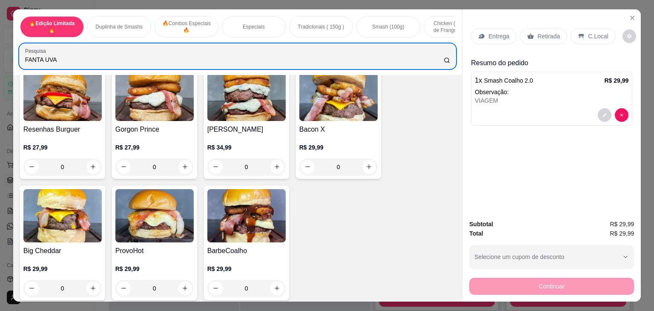
drag, startPoint x: 71, startPoint y: 52, endPoint x: 43, endPoint y: 65, distance: 30.3
click at [43, 65] on div "FANTA UVA" at bounding box center [237, 56] width 425 height 17
type input "F"
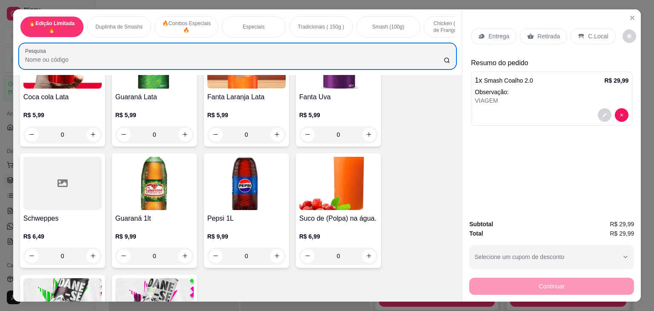
scroll to position [2513, 0]
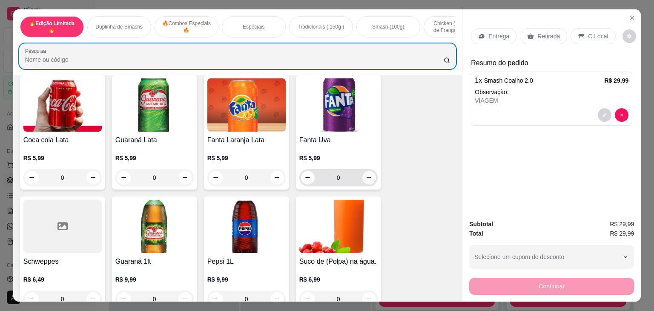
click at [366, 178] on icon "increase-product-quantity" at bounding box center [369, 177] width 6 height 6
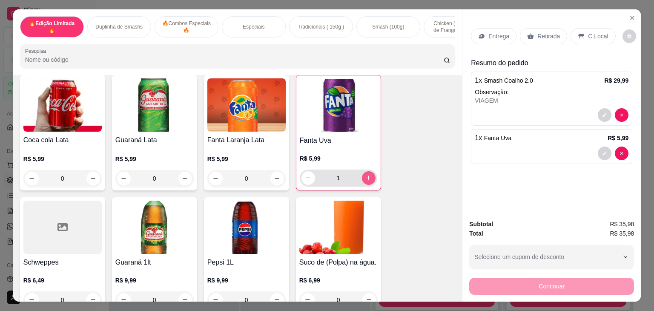
type input "1"
click at [547, 32] on p "Retirada" at bounding box center [548, 36] width 23 height 9
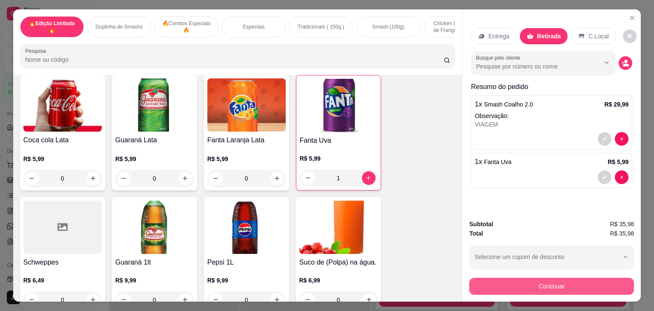
click at [542, 284] on button "Continuar" at bounding box center [551, 286] width 165 height 17
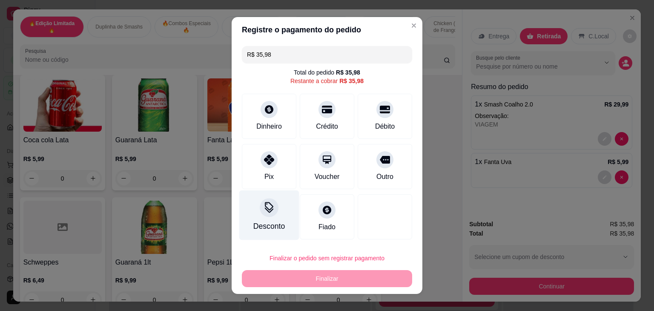
click at [265, 205] on icon at bounding box center [269, 206] width 9 height 9
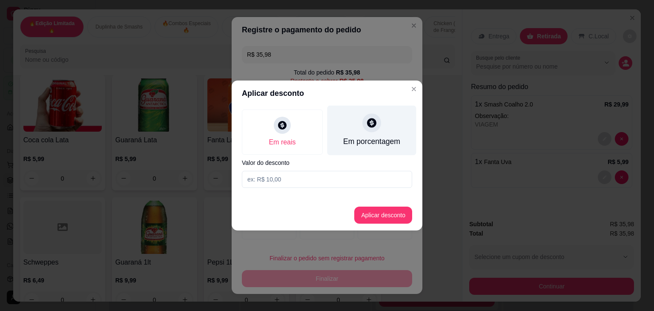
click at [365, 129] on div "Em porcentagem" at bounding box center [372, 131] width 89 height 50
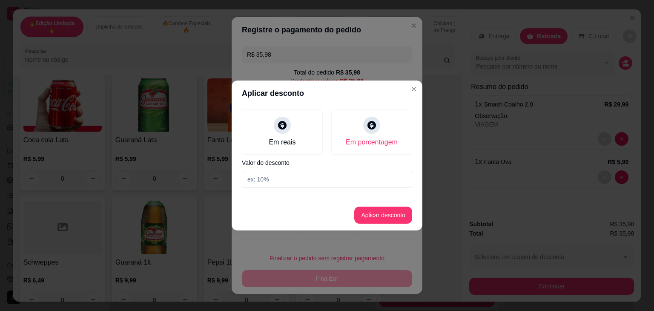
click at [276, 178] on input at bounding box center [327, 179] width 170 height 17
type input "10"
click at [383, 210] on button "Aplicar desconto" at bounding box center [383, 215] width 58 height 17
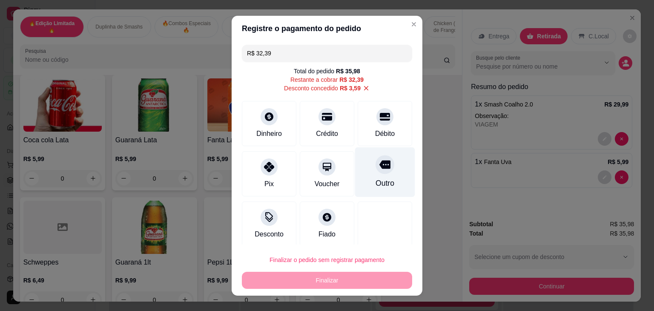
click at [376, 164] on div at bounding box center [385, 164] width 19 height 19
type input "R$ 0,00"
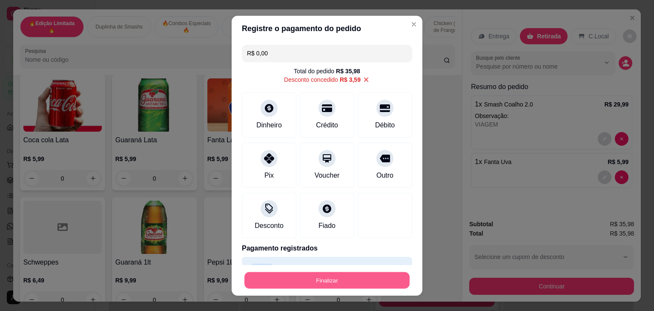
click at [371, 280] on button "Finalizar" at bounding box center [326, 280] width 165 height 17
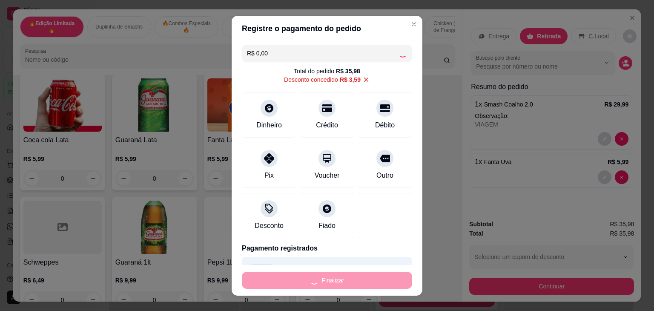
type input "0"
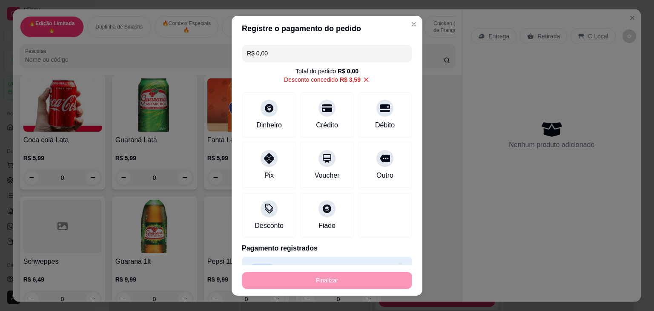
type input "-R$ 35,98"
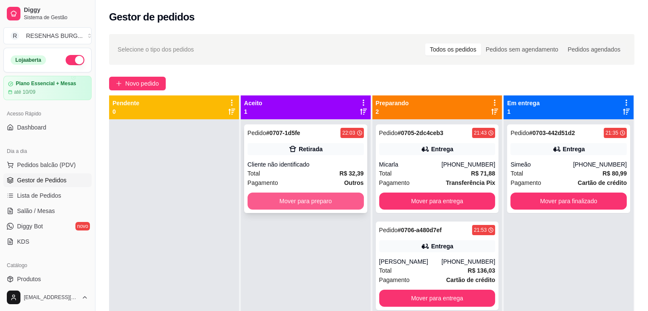
click at [262, 198] on button "Mover para preparo" at bounding box center [305, 201] width 116 height 17
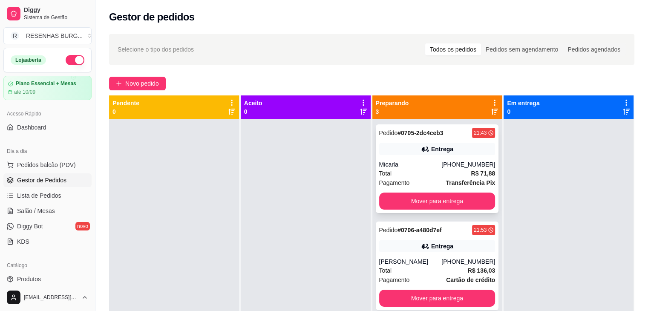
click at [431, 165] on div "Micarla" at bounding box center [410, 164] width 63 height 9
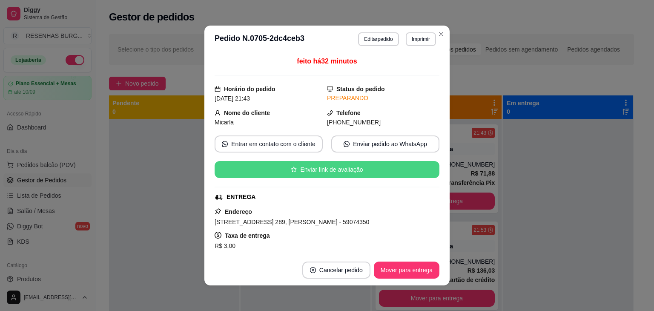
scroll to position [85, 0]
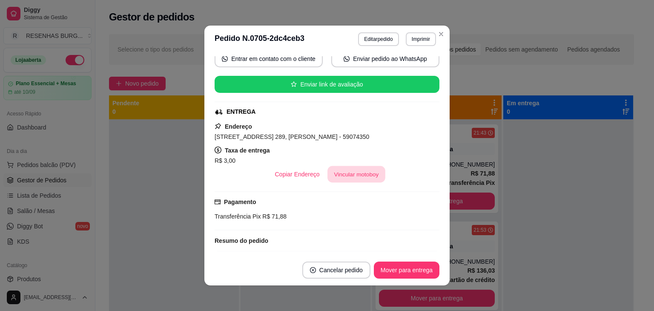
click at [361, 175] on button "Vincular motoboy" at bounding box center [357, 174] width 58 height 17
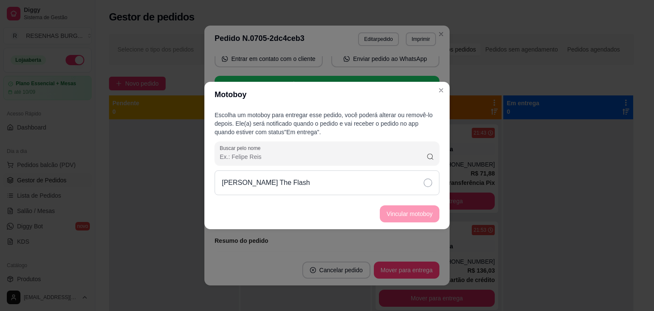
click at [378, 179] on div "[PERSON_NAME] The Flash" at bounding box center [327, 182] width 225 height 25
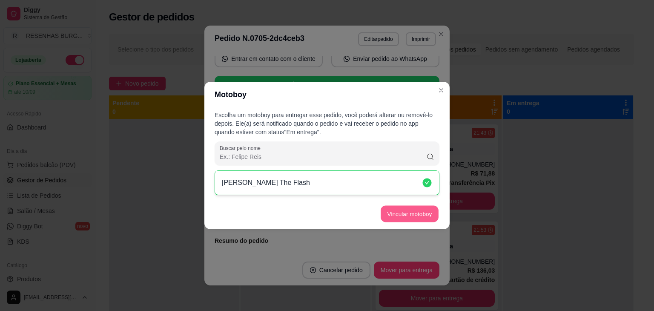
click at [388, 210] on button "Vincular motoboy" at bounding box center [410, 214] width 58 height 17
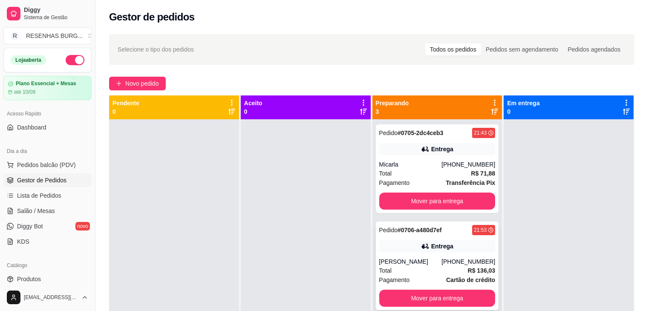
click at [435, 259] on div "[PERSON_NAME]" at bounding box center [410, 261] width 63 height 9
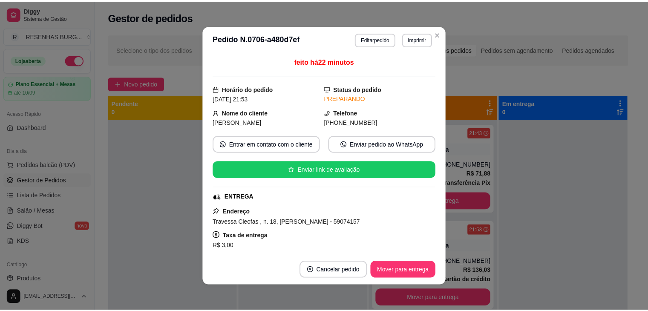
scroll to position [43, 0]
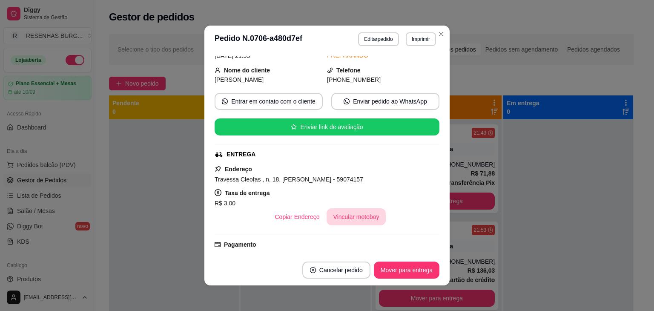
click at [359, 215] on button "Vincular motoboy" at bounding box center [357, 216] width 60 height 17
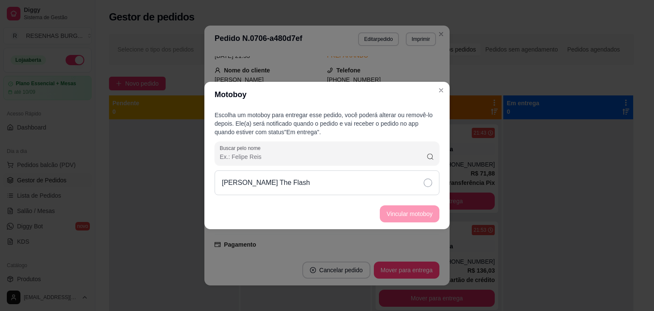
click at [431, 178] on div "[PERSON_NAME] The Flash" at bounding box center [327, 182] width 225 height 25
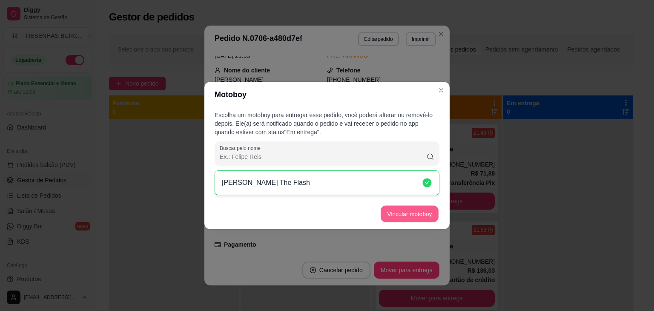
click at [422, 210] on button "Vincular motoboy" at bounding box center [410, 214] width 58 height 17
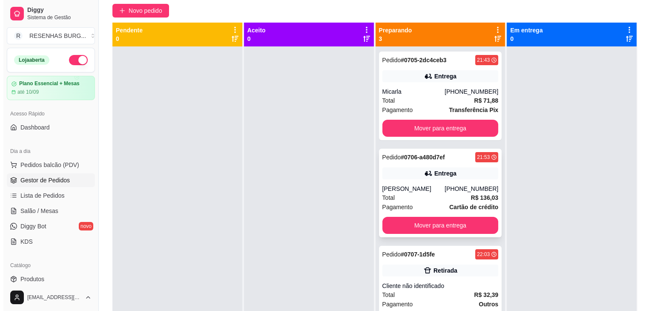
scroll to position [0, 0]
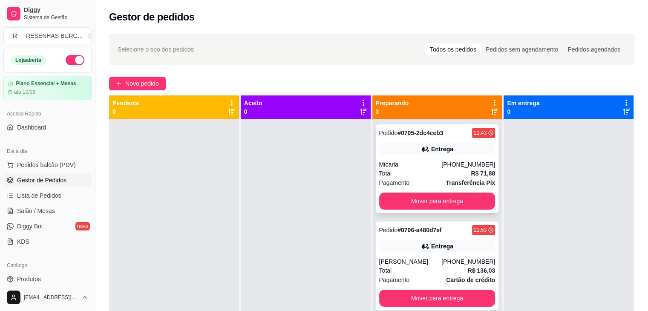
click at [425, 167] on div "Micarla" at bounding box center [410, 164] width 63 height 9
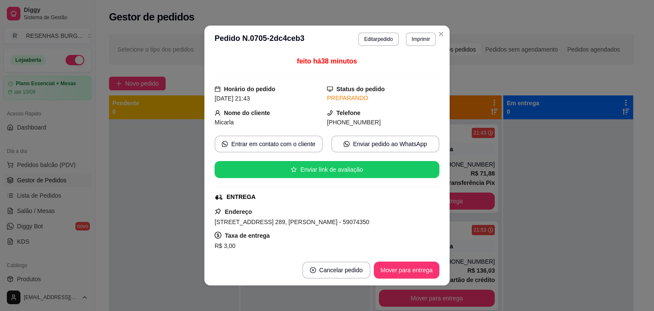
scroll to position [43, 0]
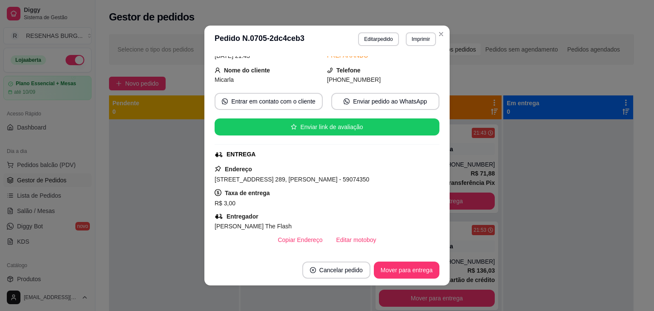
click at [443, 40] on header "**********" at bounding box center [326, 39] width 245 height 27
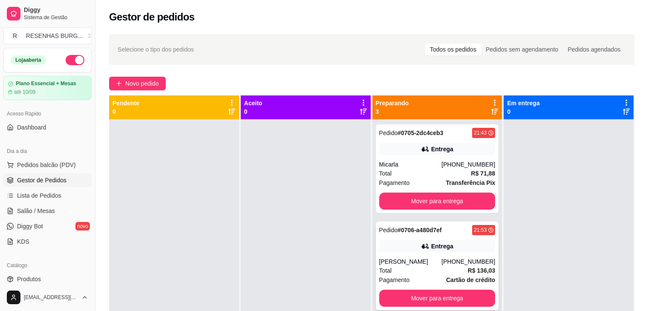
click at [442, 266] on div "[PERSON_NAME]" at bounding box center [410, 261] width 63 height 9
click at [457, 196] on button "Mover para entrega" at bounding box center [437, 201] width 116 height 17
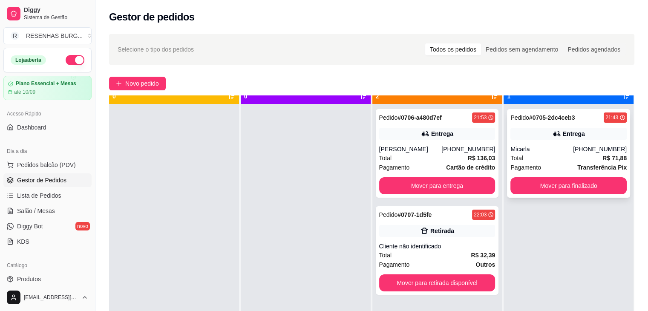
scroll to position [24, 0]
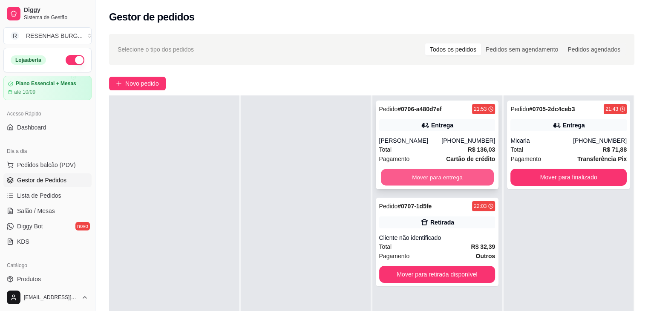
click at [459, 186] on button "Mover para entrega" at bounding box center [437, 177] width 113 height 17
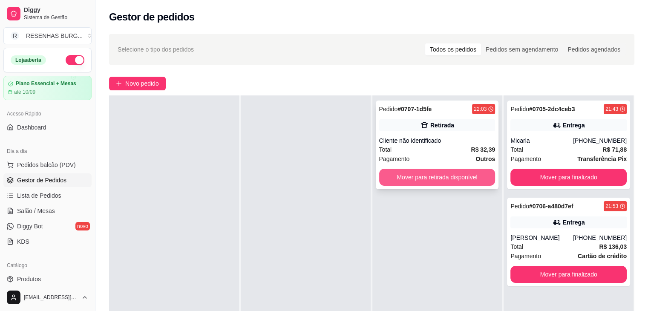
click at [447, 178] on button "Mover para retirada disponível" at bounding box center [437, 177] width 116 height 17
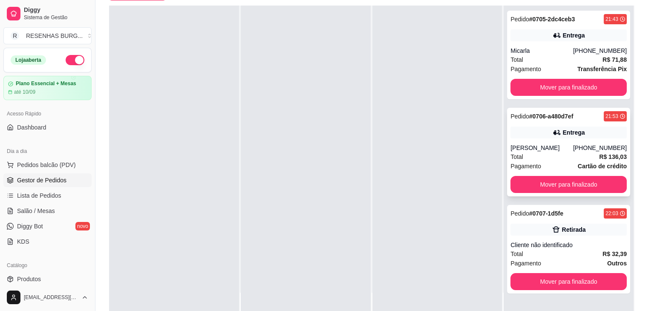
scroll to position [128, 0]
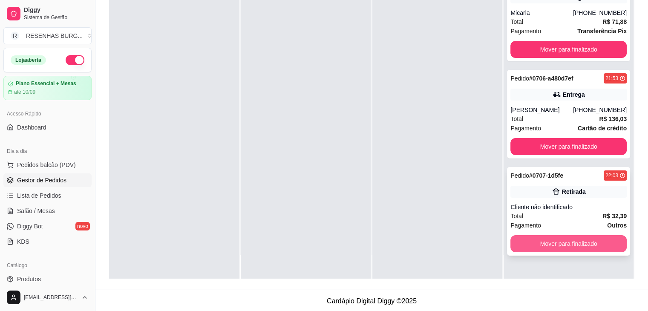
click at [567, 250] on button "Mover para finalizado" at bounding box center [568, 243] width 116 height 17
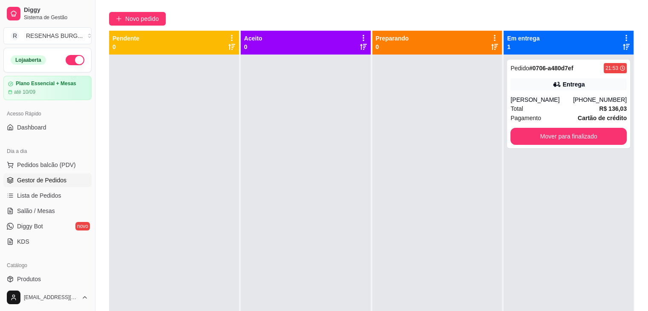
scroll to position [0, 0]
